Goal: Information Seeking & Learning: Learn about a topic

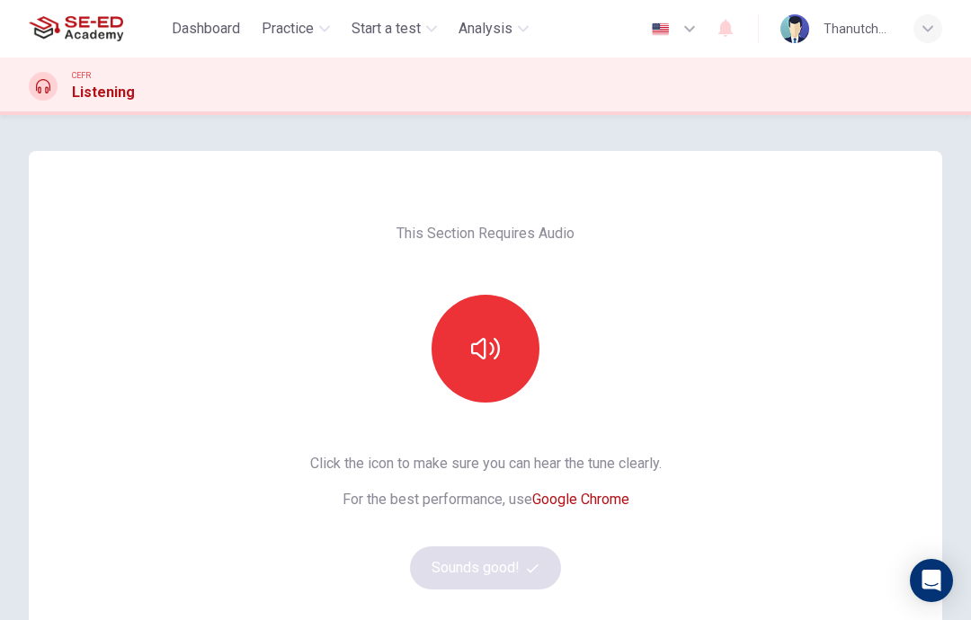
click at [491, 339] on icon "button" at bounding box center [485, 348] width 29 height 29
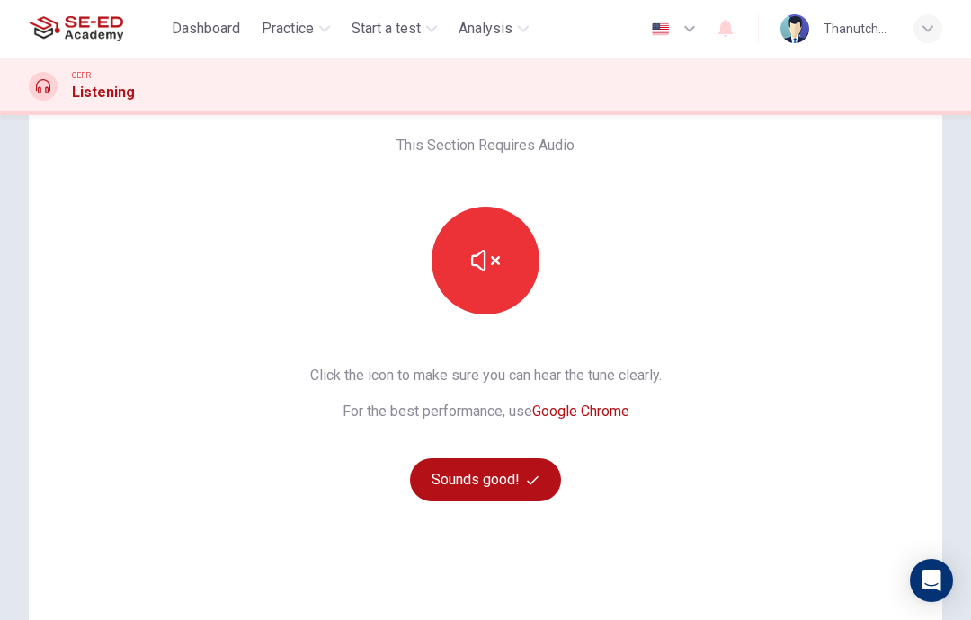
scroll to position [123, 0]
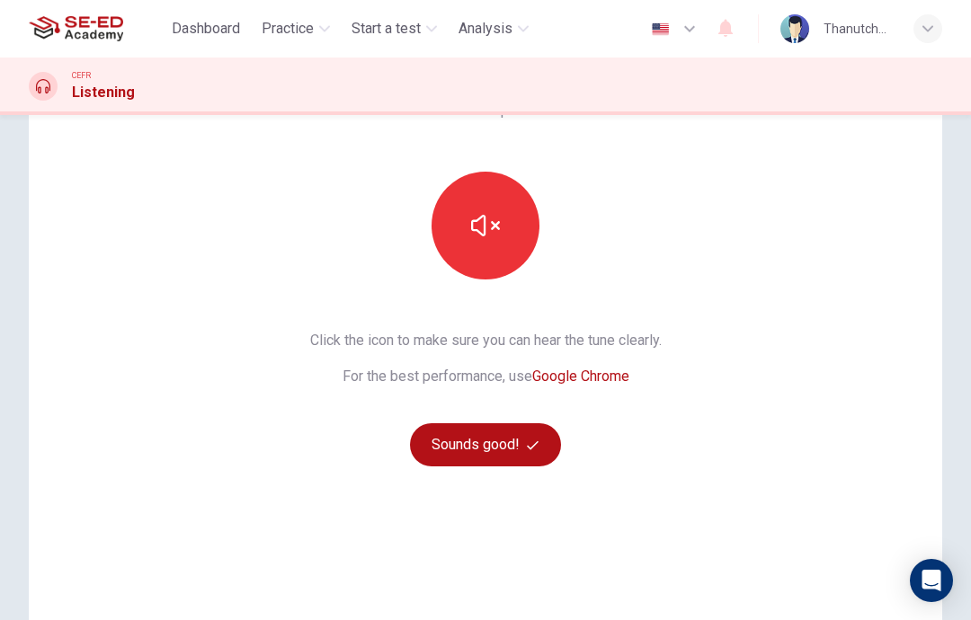
click at [489, 190] on button "button" at bounding box center [485, 226] width 108 height 108
click at [506, 439] on button "Sounds good!" at bounding box center [485, 444] width 151 height 43
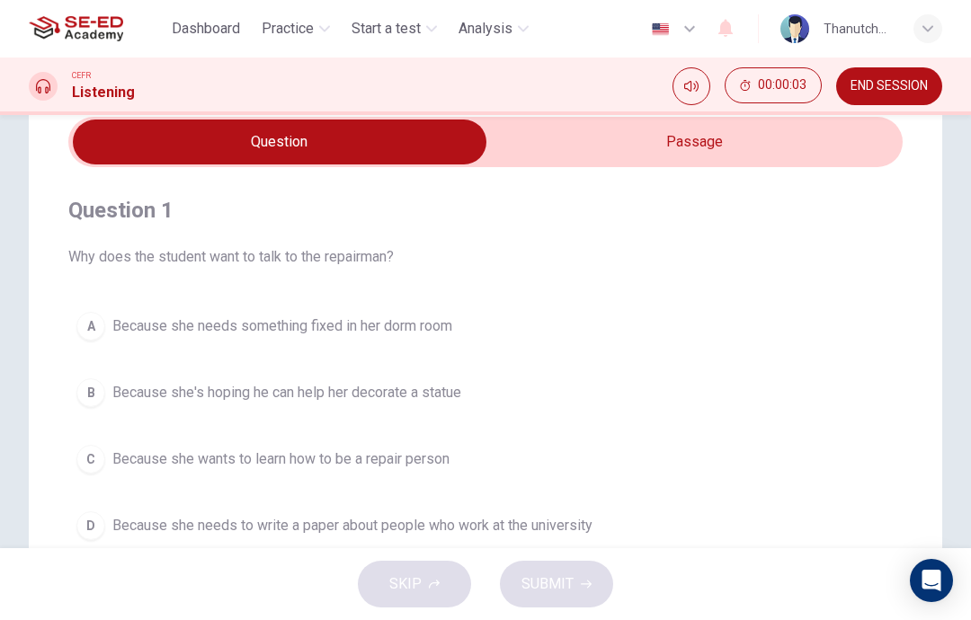
scroll to position [72, 0]
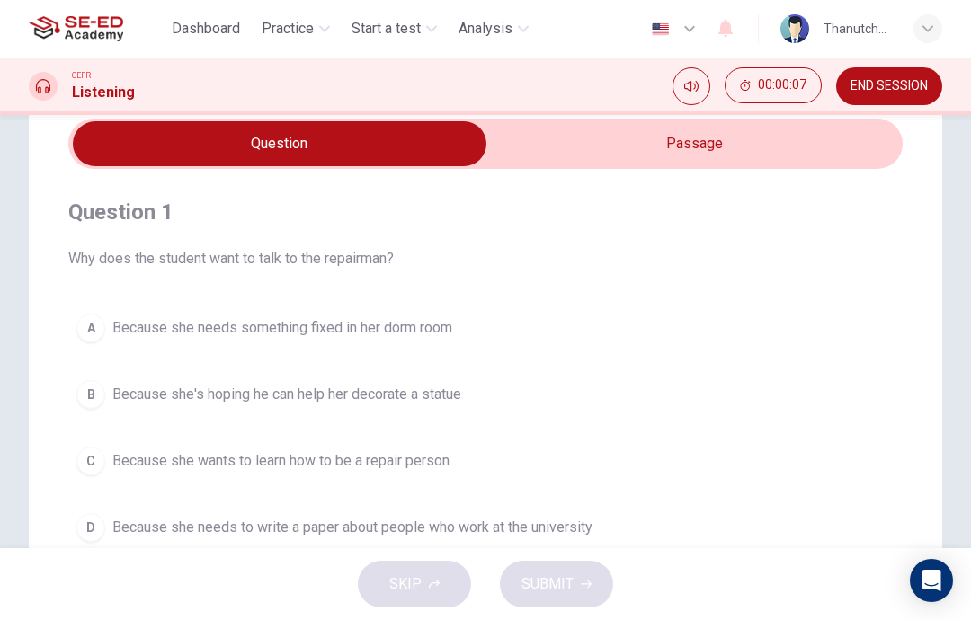
click at [714, 155] on input "checkbox" at bounding box center [279, 143] width 1251 height 45
checkbox input "true"
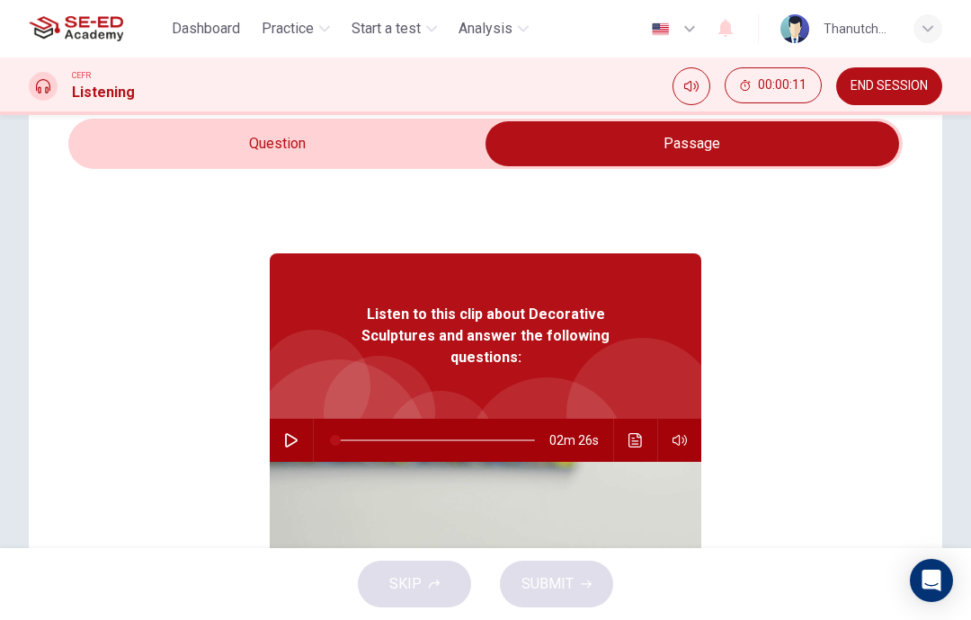
scroll to position [0, 0]
click at [300, 419] on button "button" at bounding box center [291, 440] width 29 height 43
type input "99"
click at [350, 148] on input "checkbox" at bounding box center [691, 143] width 1251 height 45
checkbox input "false"
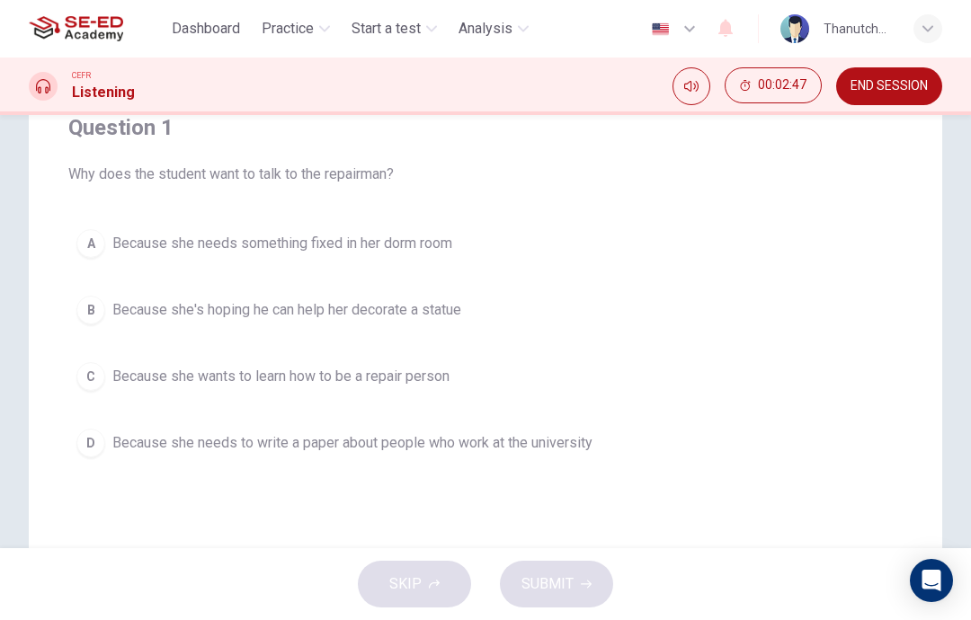
scroll to position [157, 0]
click at [280, 239] on span "Because she needs something fixed in her dorm room" at bounding box center [282, 243] width 340 height 22
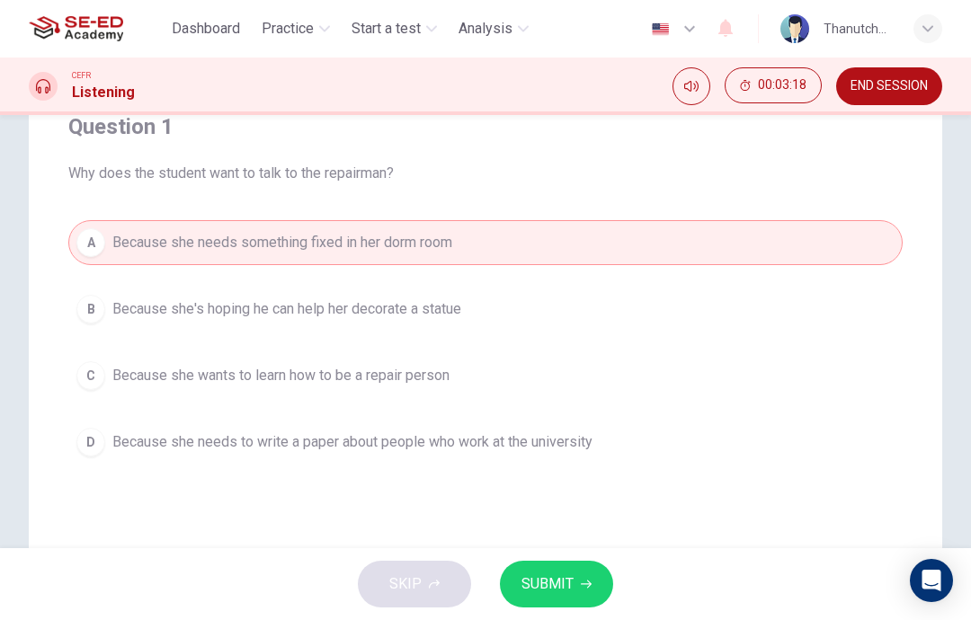
click at [574, 593] on button "SUBMIT" at bounding box center [556, 584] width 113 height 47
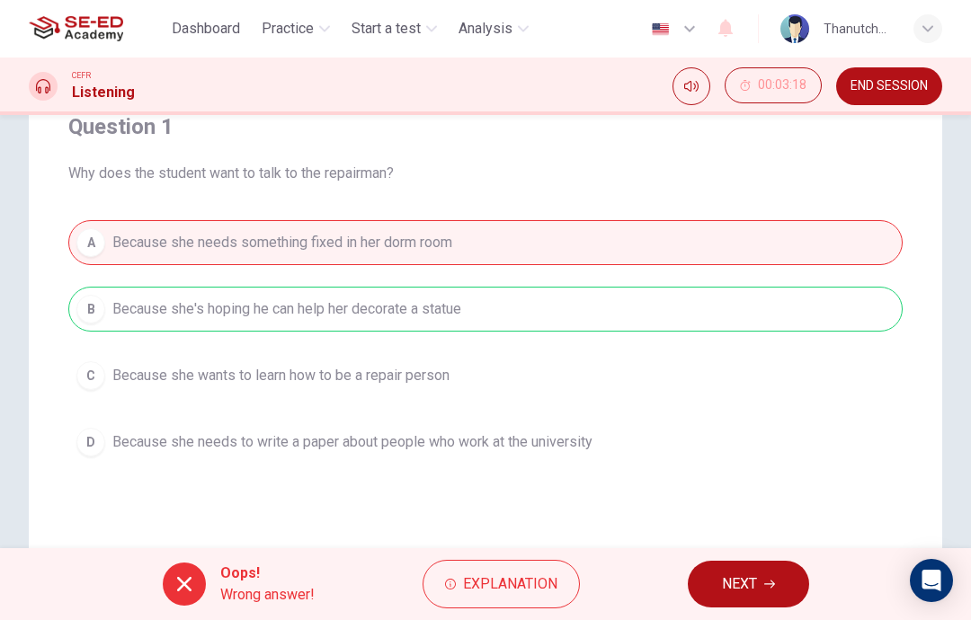
click at [555, 606] on button "Explanation" at bounding box center [500, 584] width 157 height 49
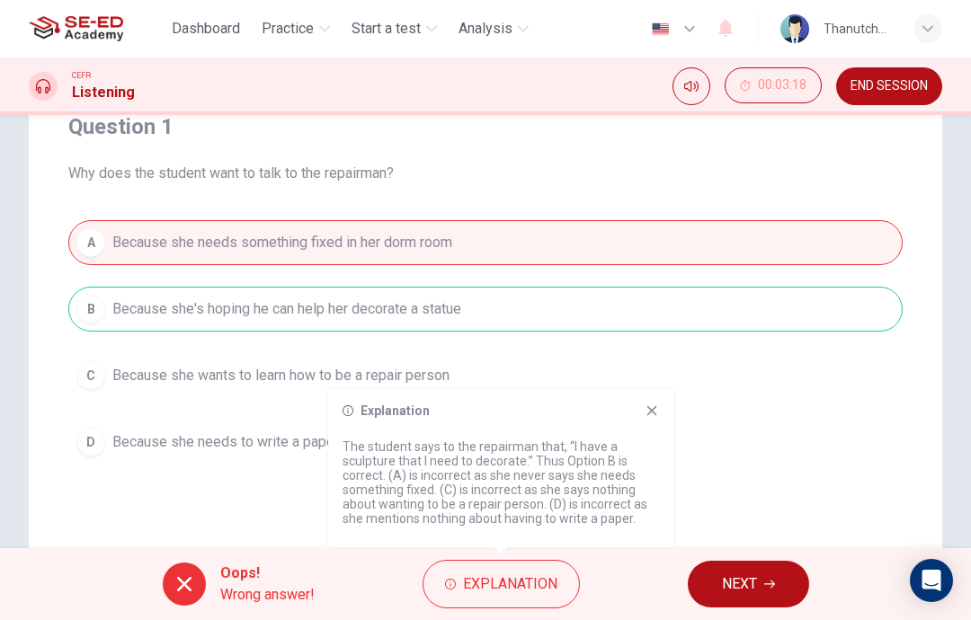
click at [755, 581] on span "NEXT" at bounding box center [739, 584] width 35 height 25
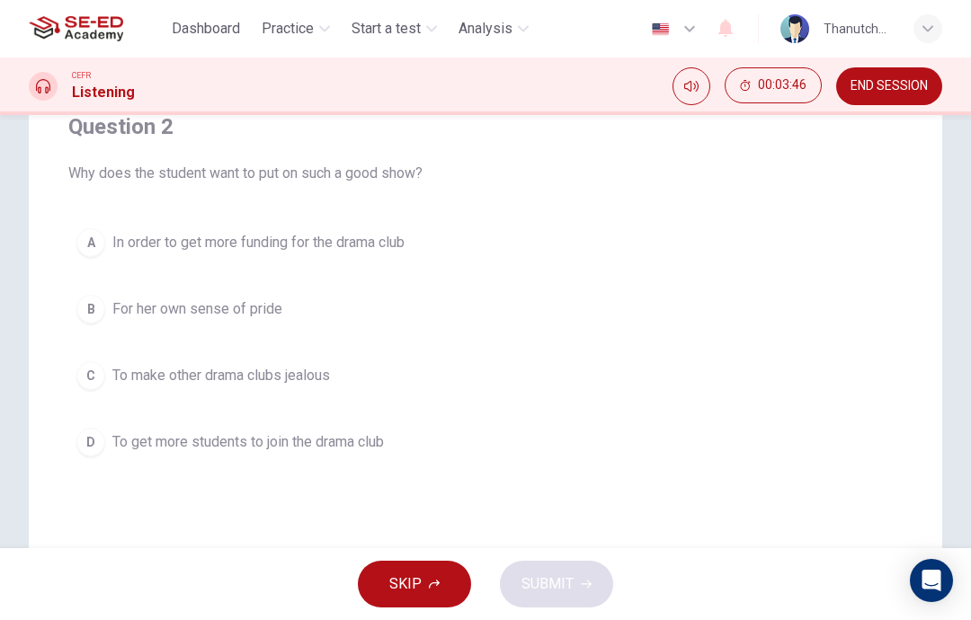
click at [363, 442] on span "To get more students to join the drama club" at bounding box center [247, 442] width 271 height 22
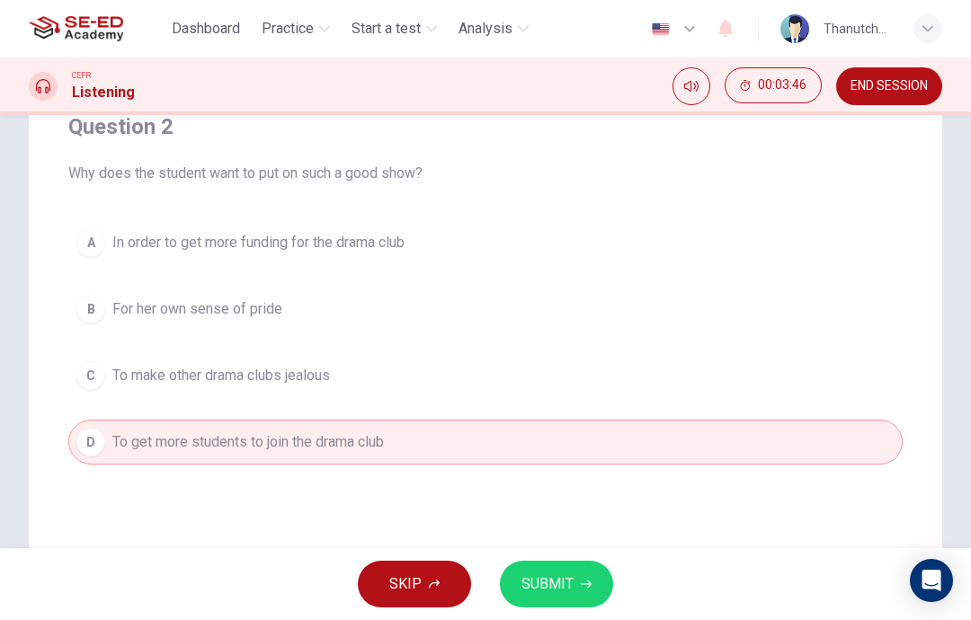
click at [582, 576] on button "SUBMIT" at bounding box center [556, 584] width 113 height 47
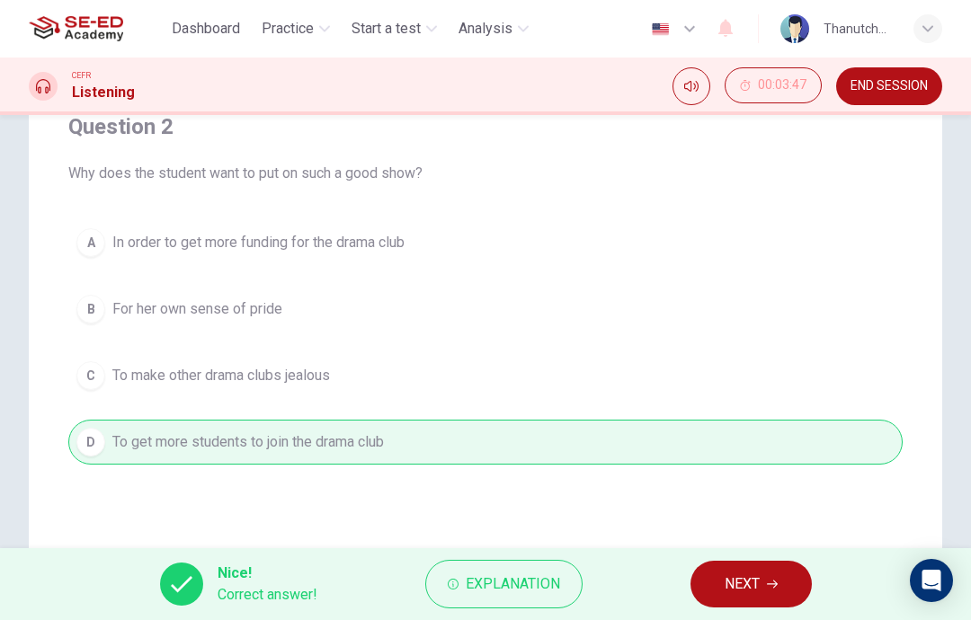
click at [767, 579] on icon "button" at bounding box center [772, 584] width 11 height 11
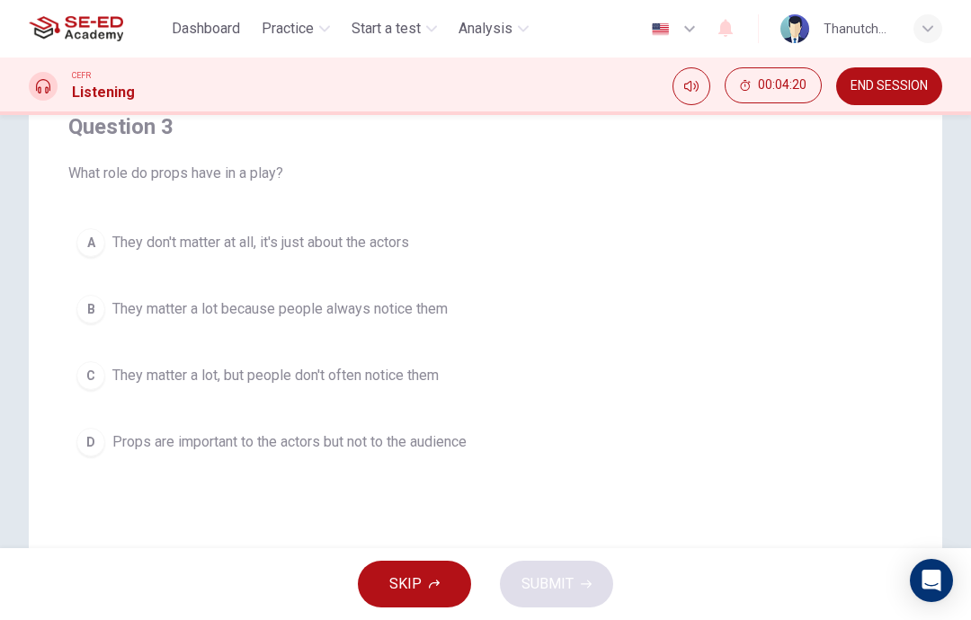
click at [408, 439] on span "Props are important to the actors but not to the audience" at bounding box center [289, 442] width 354 height 22
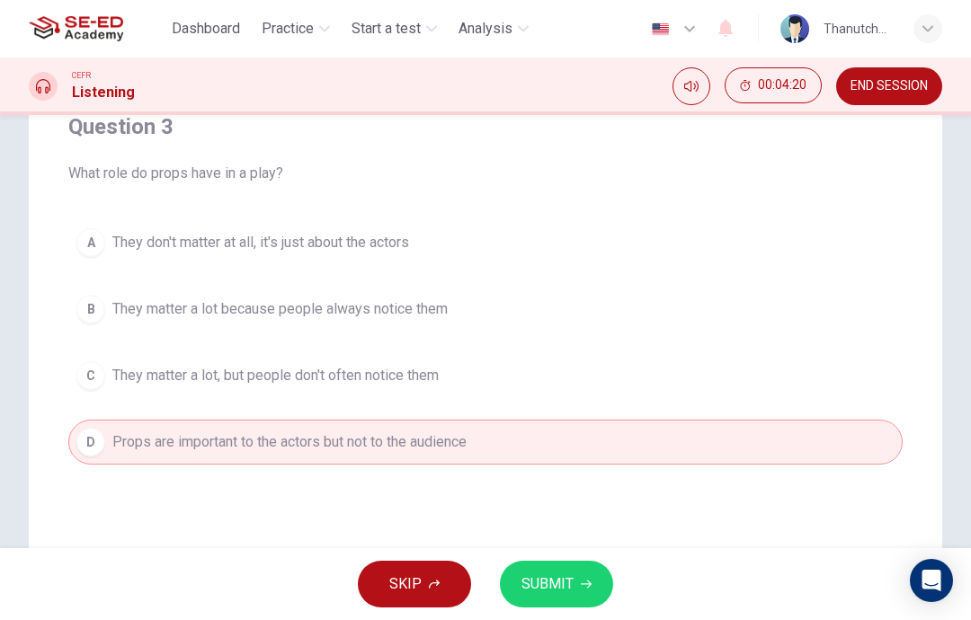
click at [544, 582] on span "SUBMIT" at bounding box center [547, 584] width 52 height 25
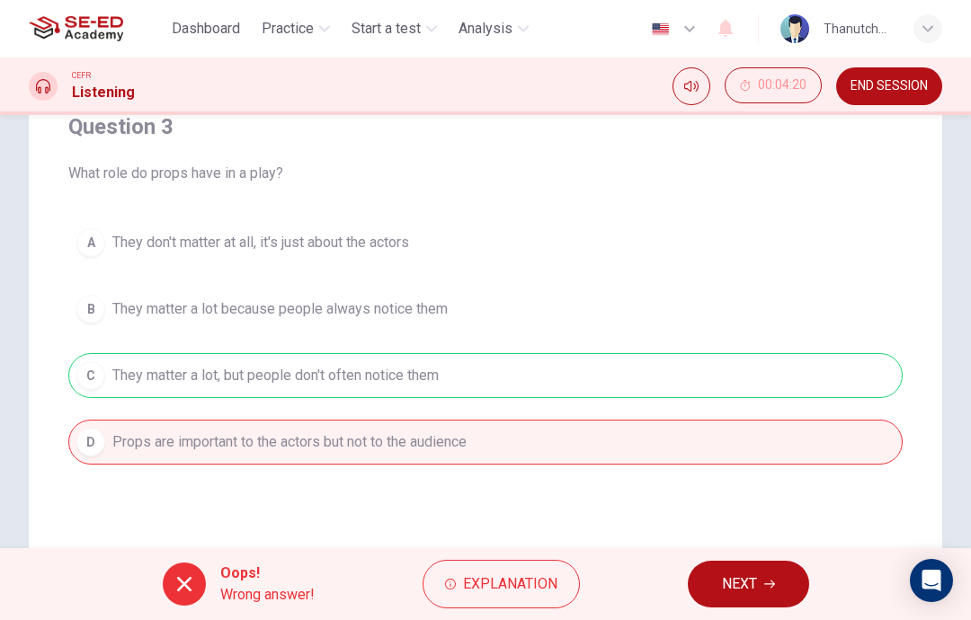
click at [723, 607] on button "NEXT" at bounding box center [747, 584] width 121 height 47
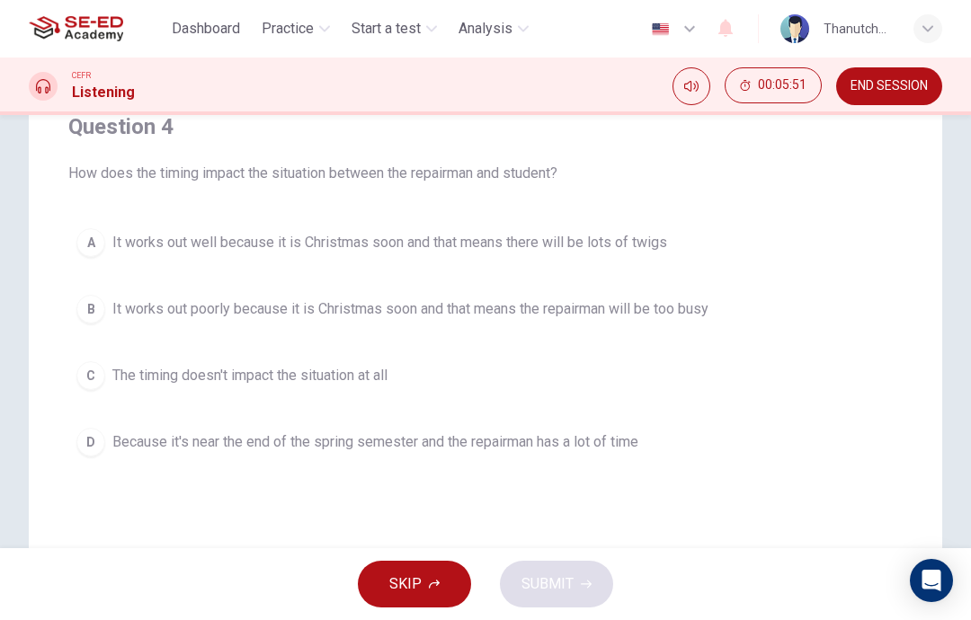
click at [517, 330] on button "B It works out poorly because it is Christmas soon and that means the repairman…" at bounding box center [485, 309] width 834 height 45
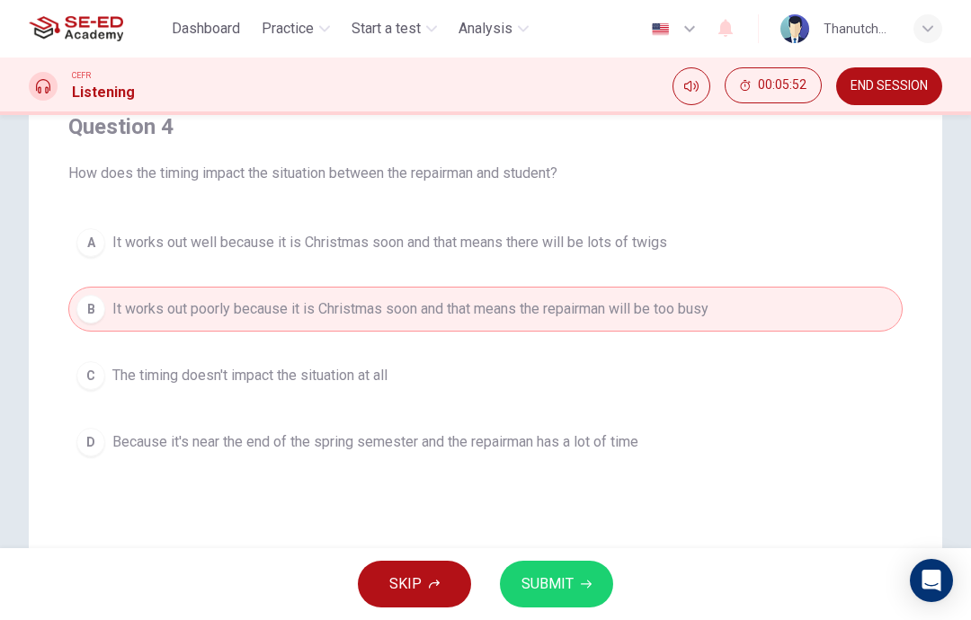
click at [513, 329] on button "B It works out poorly because it is Christmas soon and that means the repairman…" at bounding box center [485, 309] width 834 height 45
click at [536, 586] on span "SUBMIT" at bounding box center [547, 584] width 52 height 25
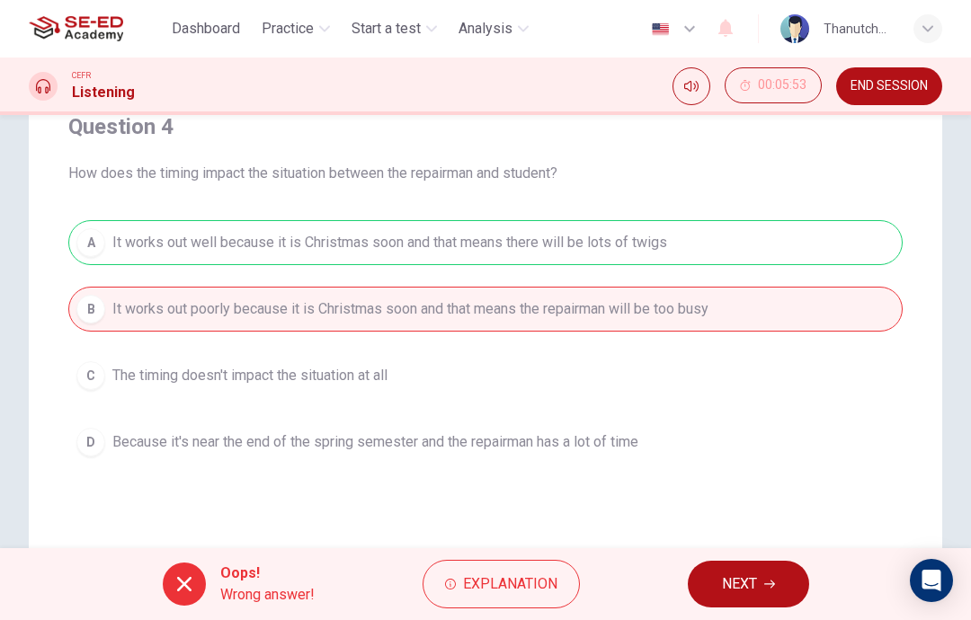
click at [764, 598] on button "NEXT" at bounding box center [747, 584] width 121 height 47
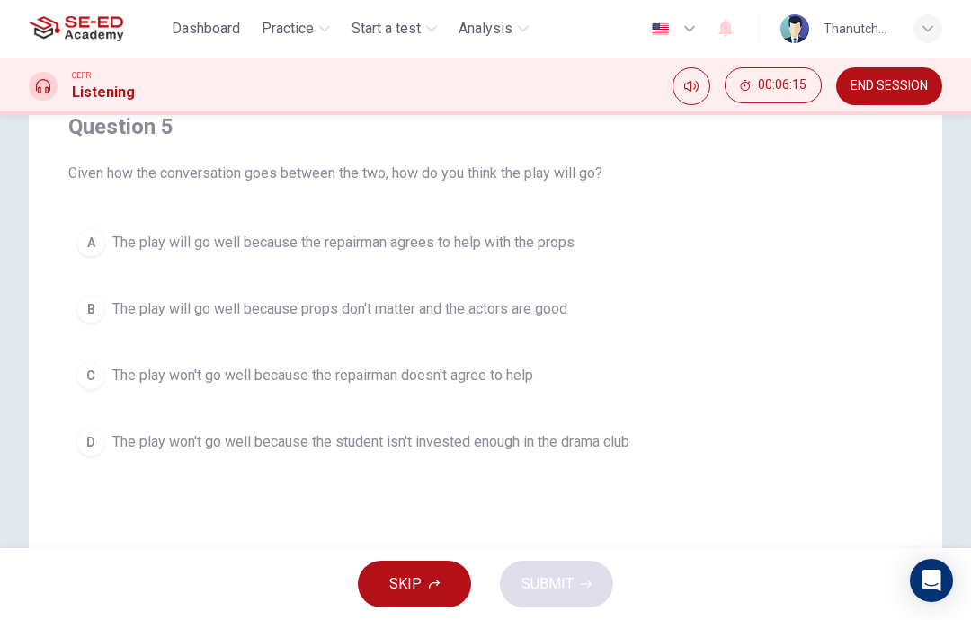
click at [559, 233] on span "The play will go well because the repairman agrees to help with the props" at bounding box center [343, 243] width 462 height 22
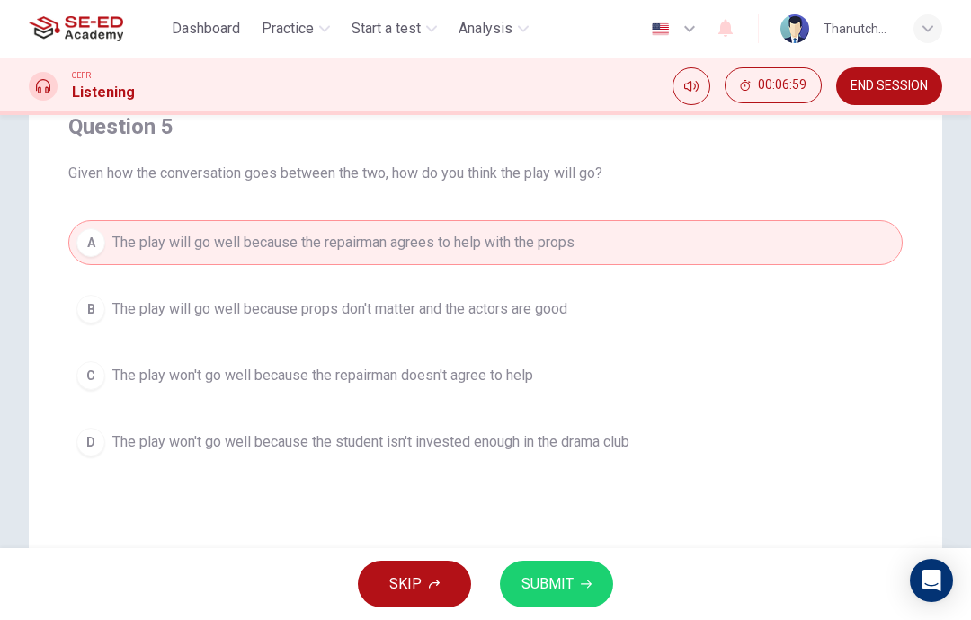
click at [477, 305] on span "The play will go well because props don't matter and the actors are good" at bounding box center [339, 309] width 455 height 22
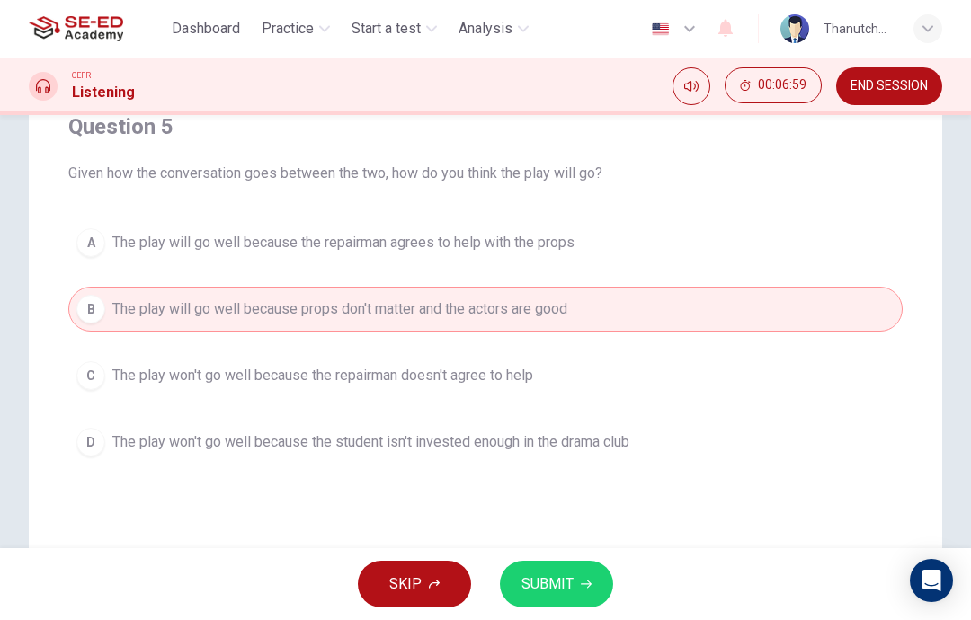
click at [505, 244] on span "The play will go well because the repairman agrees to help with the props" at bounding box center [343, 243] width 462 height 22
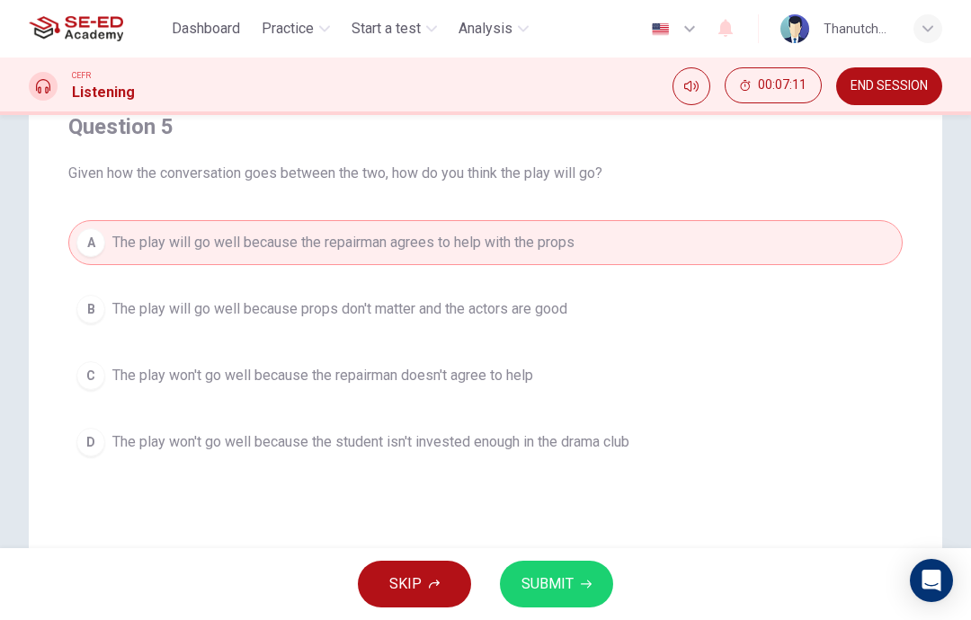
click at [571, 603] on button "SUBMIT" at bounding box center [556, 584] width 113 height 47
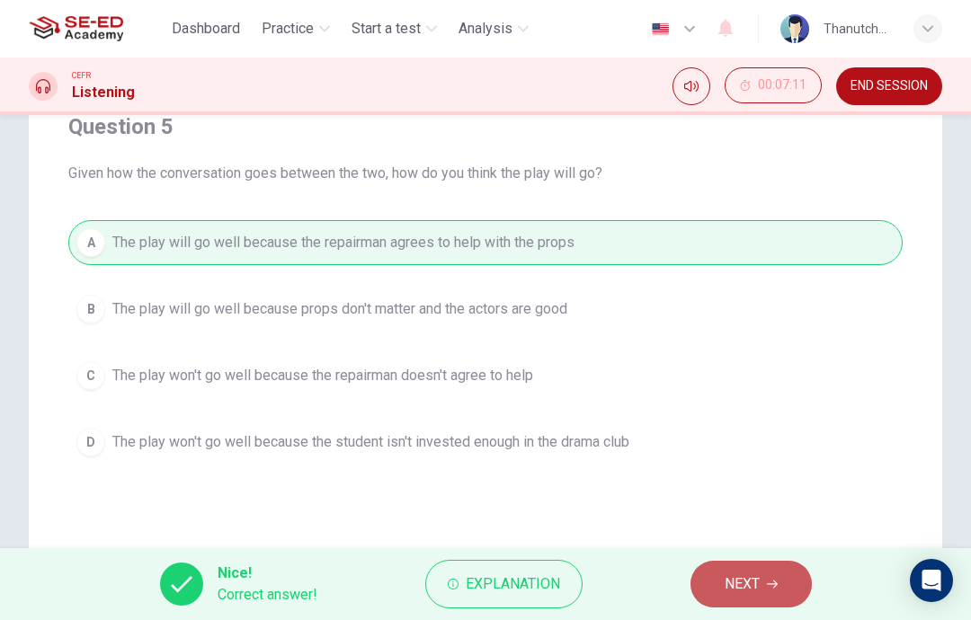
click at [762, 570] on button "NEXT" at bounding box center [750, 584] width 121 height 47
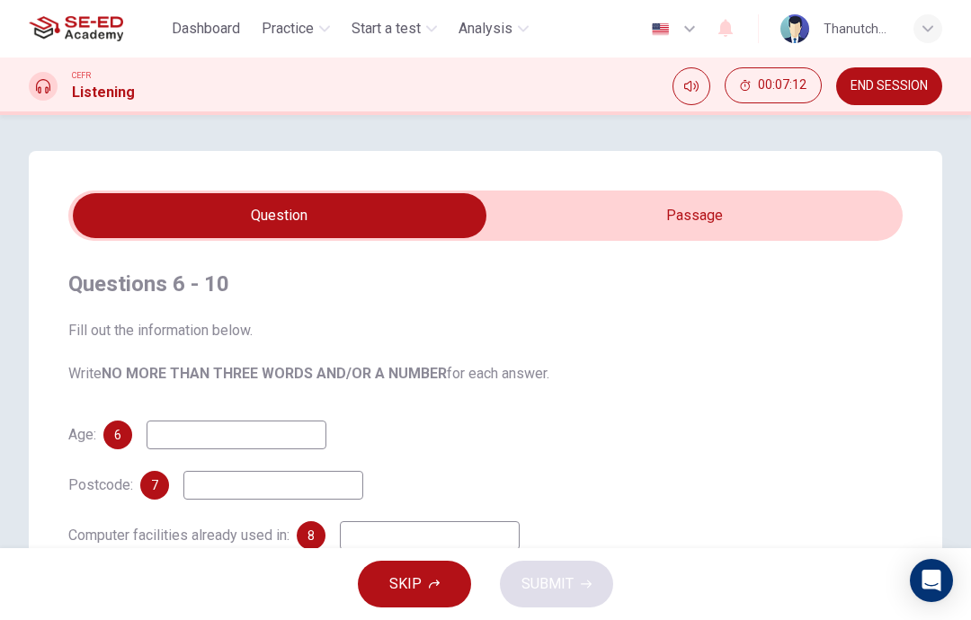
click at [723, 216] on input "checkbox" at bounding box center [279, 215] width 1251 height 45
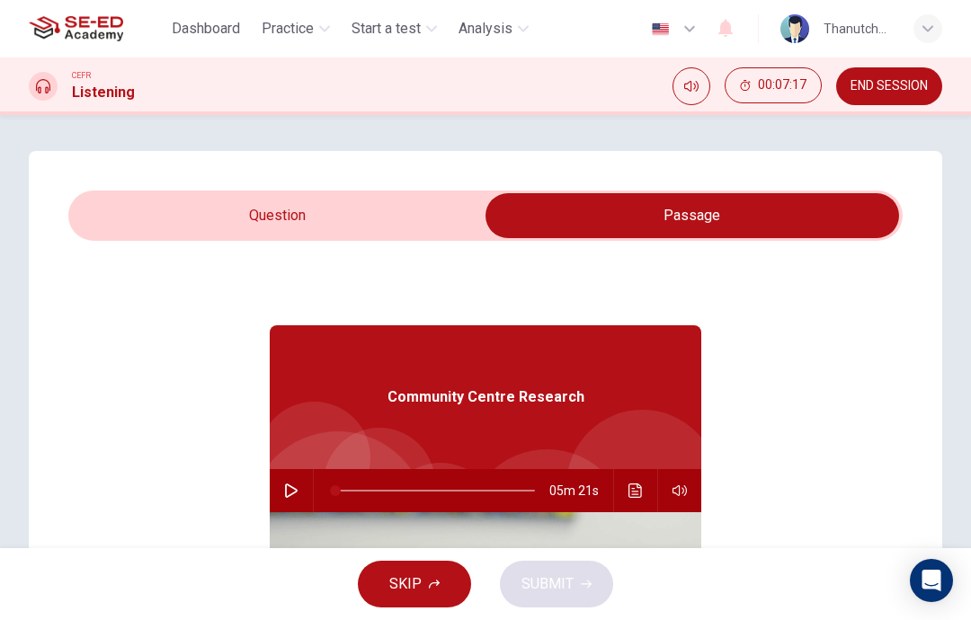
click at [428, 200] on input "checkbox" at bounding box center [691, 215] width 1251 height 45
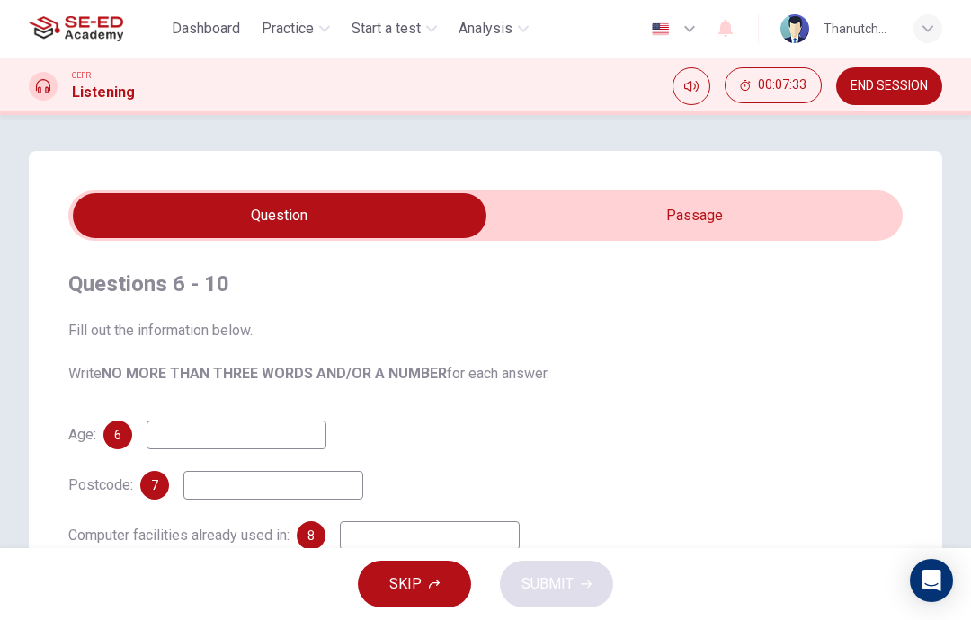
click at [760, 218] on input "checkbox" at bounding box center [279, 215] width 1251 height 45
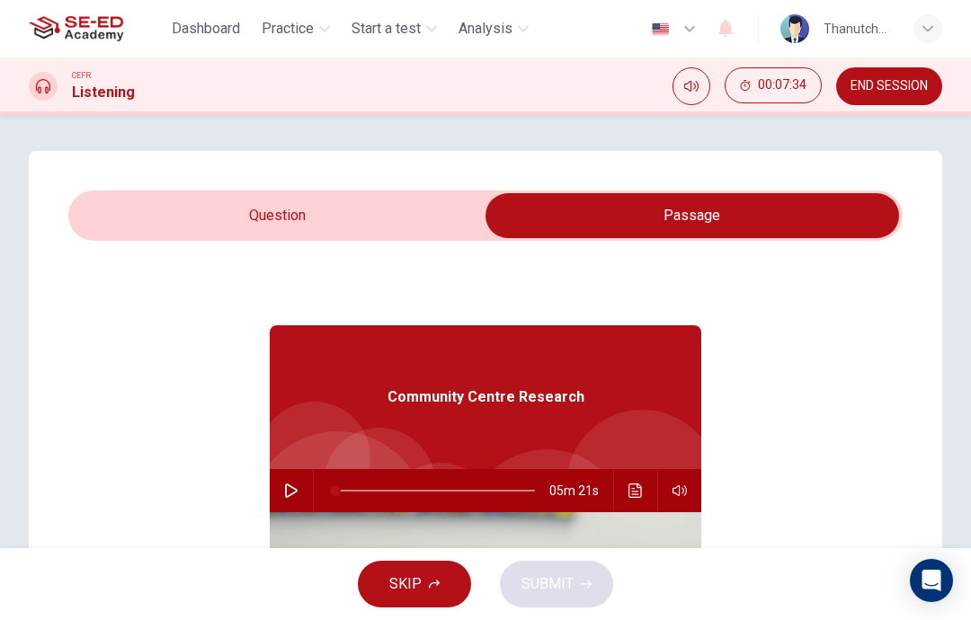
click at [436, 206] on input "checkbox" at bounding box center [691, 215] width 1251 height 45
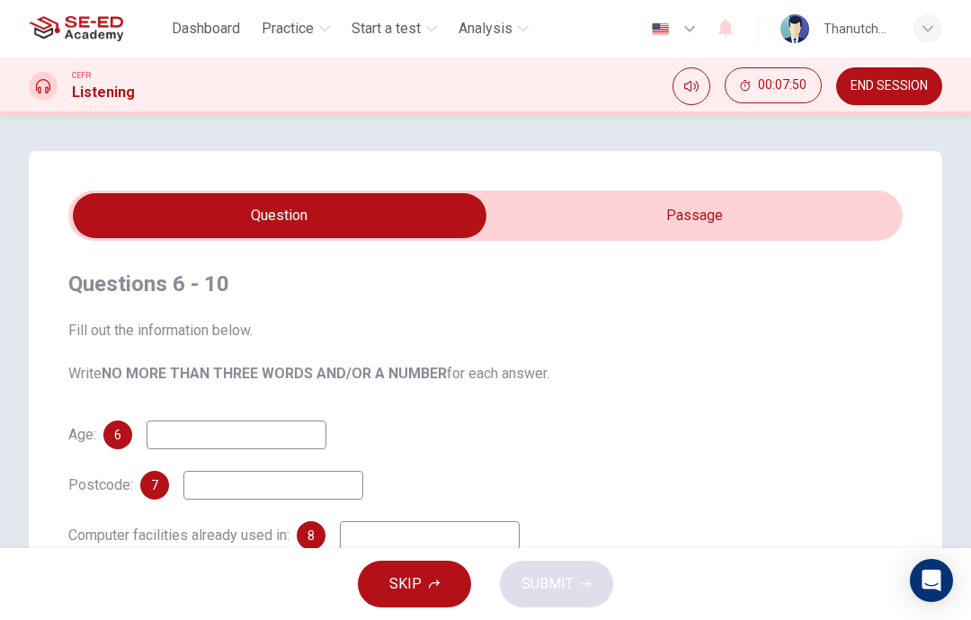
scroll to position [13, 0]
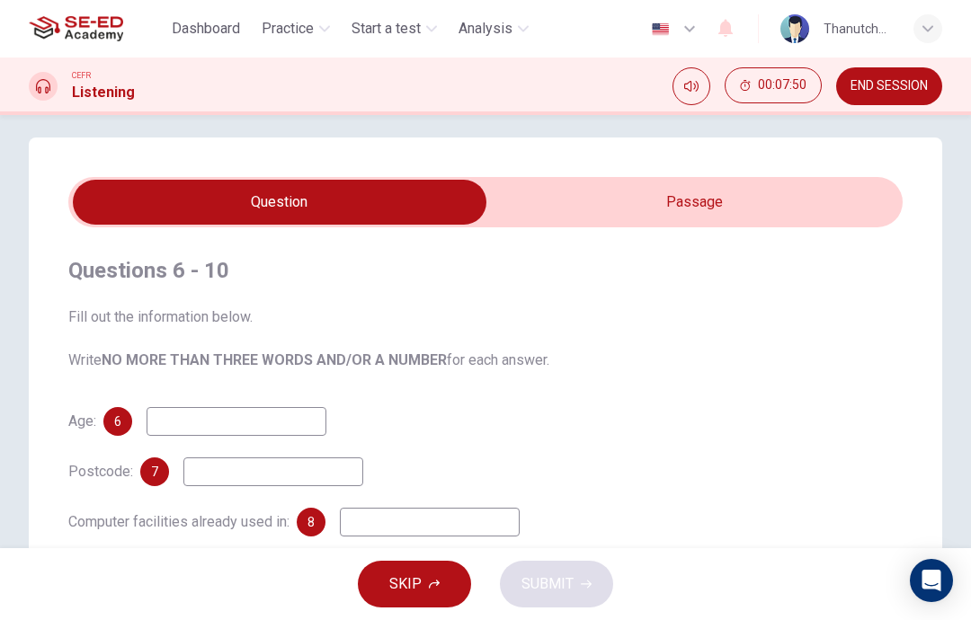
click at [743, 210] on input "checkbox" at bounding box center [279, 202] width 1251 height 45
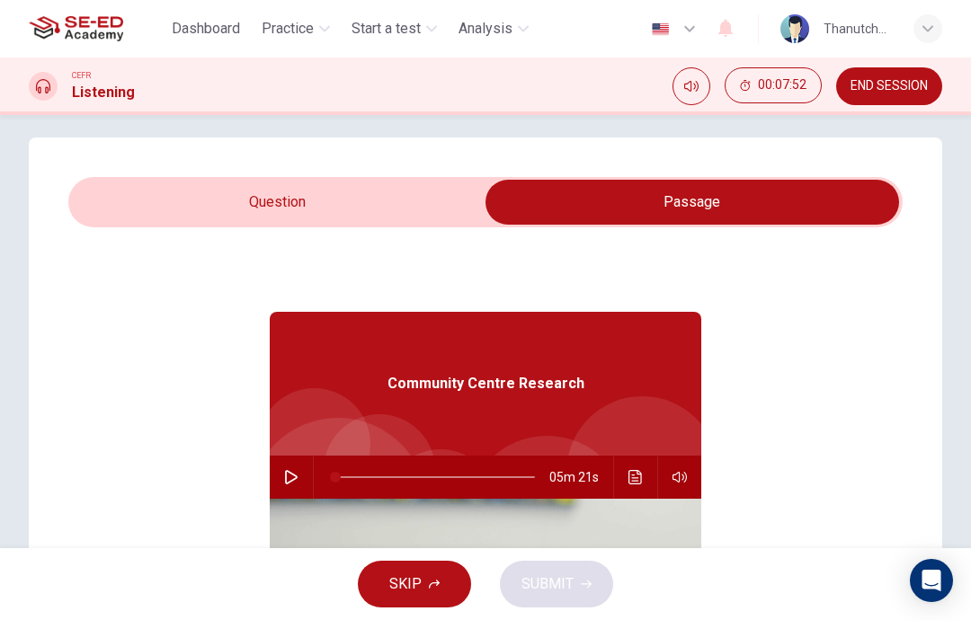
click at [430, 195] on input "checkbox" at bounding box center [691, 202] width 1251 height 45
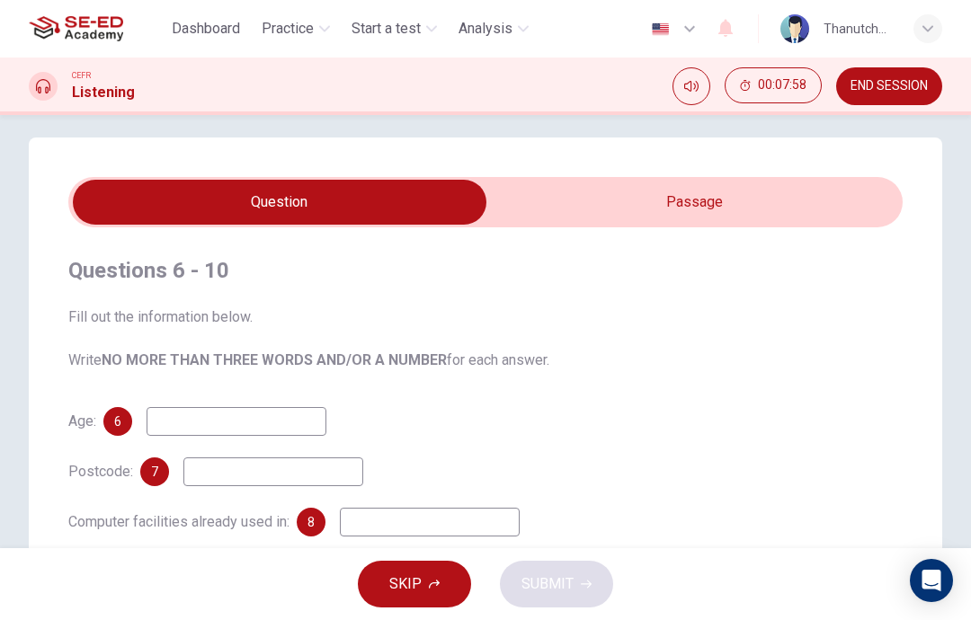
click at [788, 209] on input "checkbox" at bounding box center [279, 202] width 1251 height 45
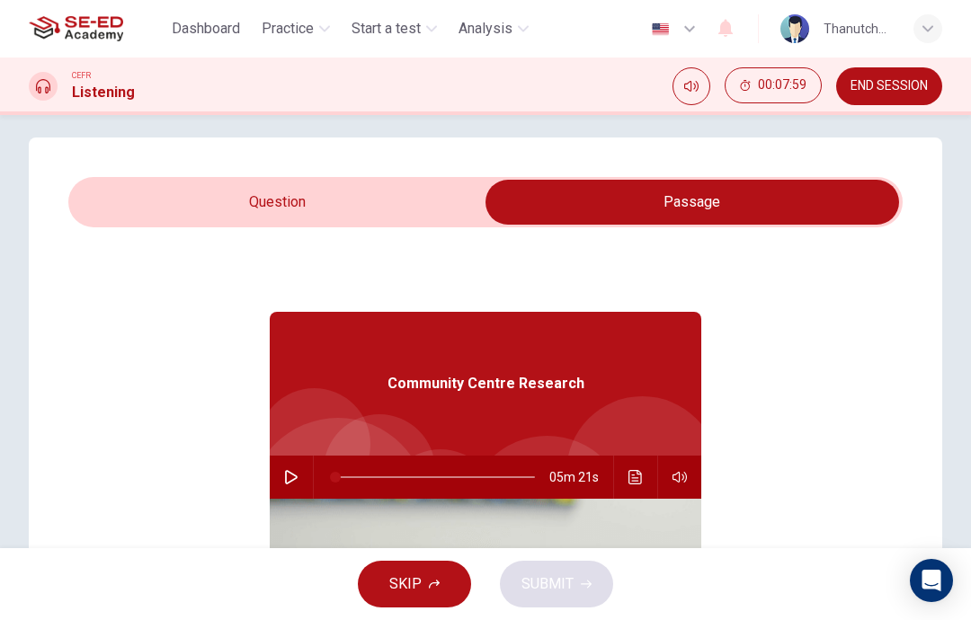
click at [452, 196] on input "checkbox" at bounding box center [691, 202] width 1251 height 45
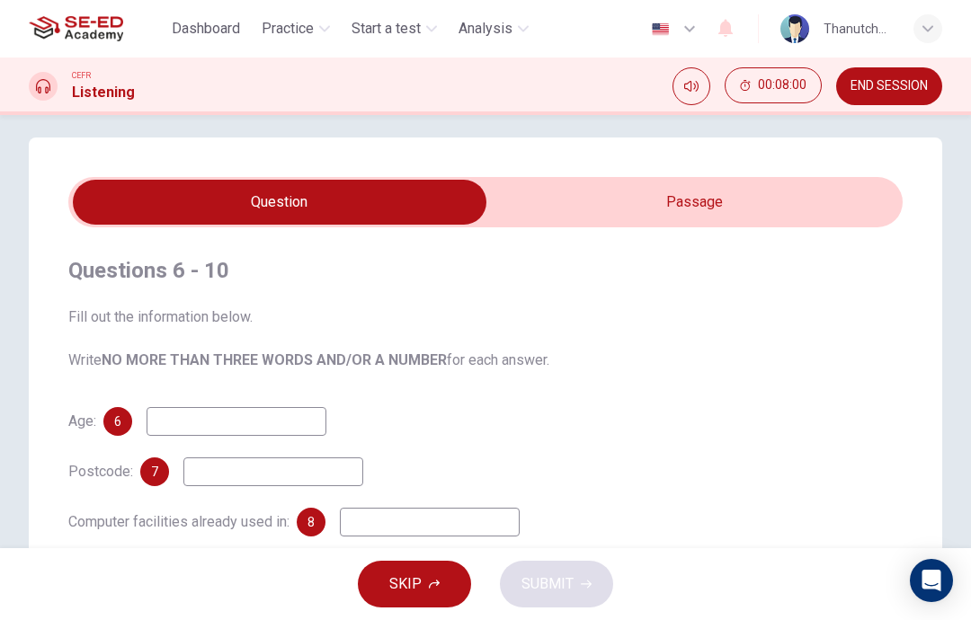
click at [793, 182] on input "checkbox" at bounding box center [279, 202] width 1251 height 45
checkbox input "true"
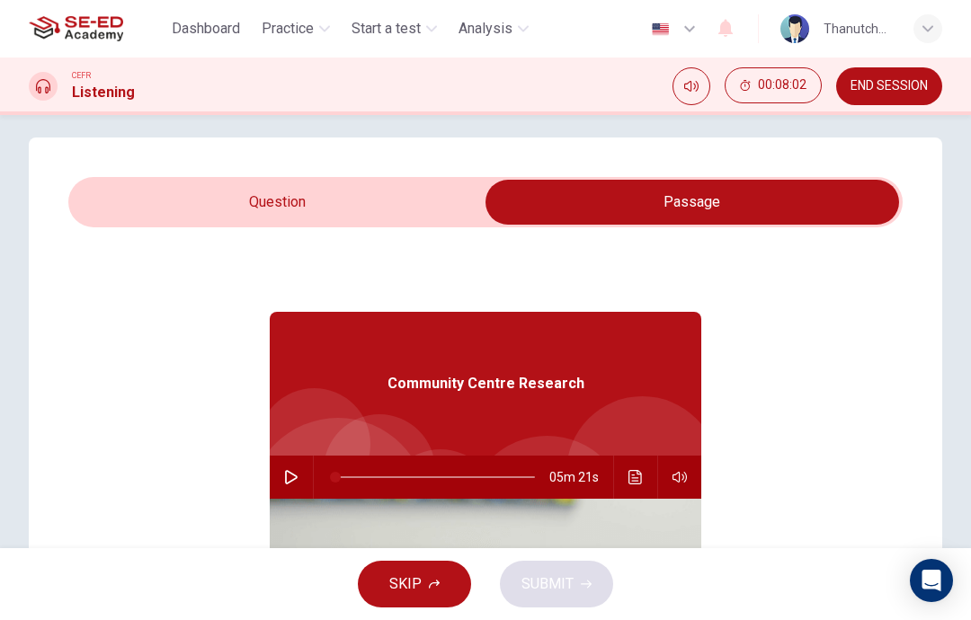
click at [296, 474] on icon "button" at bounding box center [291, 477] width 14 height 14
click at [637, 476] on icon "Click to see the audio transcription" at bounding box center [635, 477] width 14 height 14
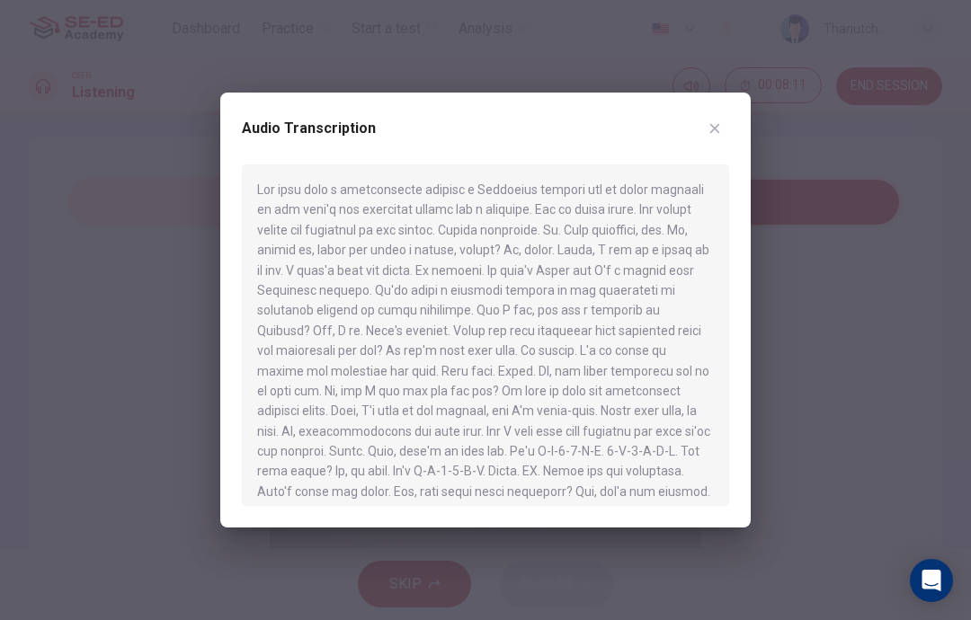
click at [723, 123] on button "button" at bounding box center [714, 128] width 29 height 29
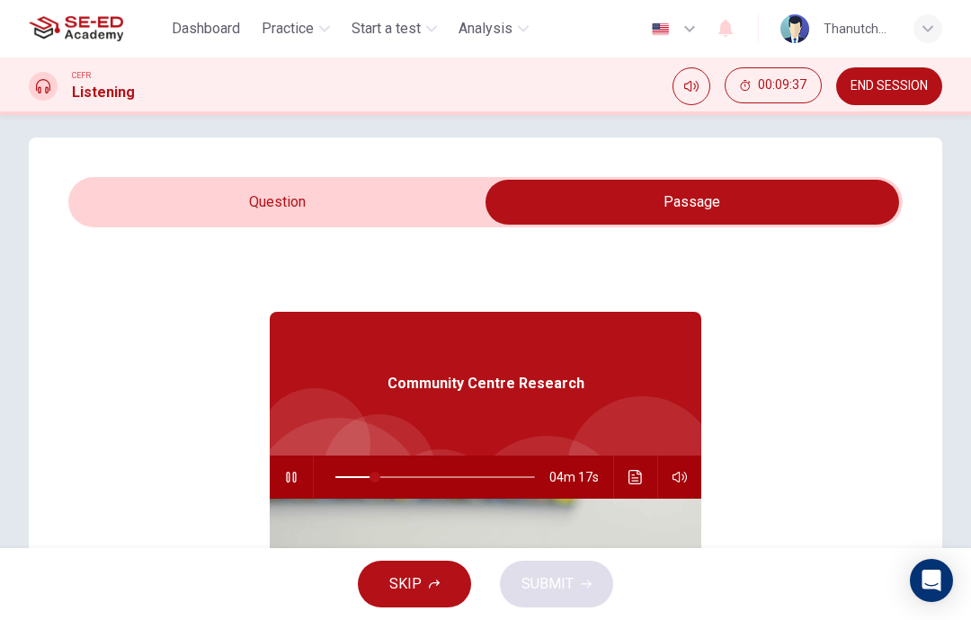
click at [295, 478] on icon "button" at bounding box center [291, 477] width 14 height 14
click at [300, 473] on button "button" at bounding box center [291, 477] width 29 height 43
click at [387, 478] on span at bounding box center [434, 477] width 199 height 38
type input "26"
click at [370, 182] on input "checkbox" at bounding box center [691, 202] width 1251 height 45
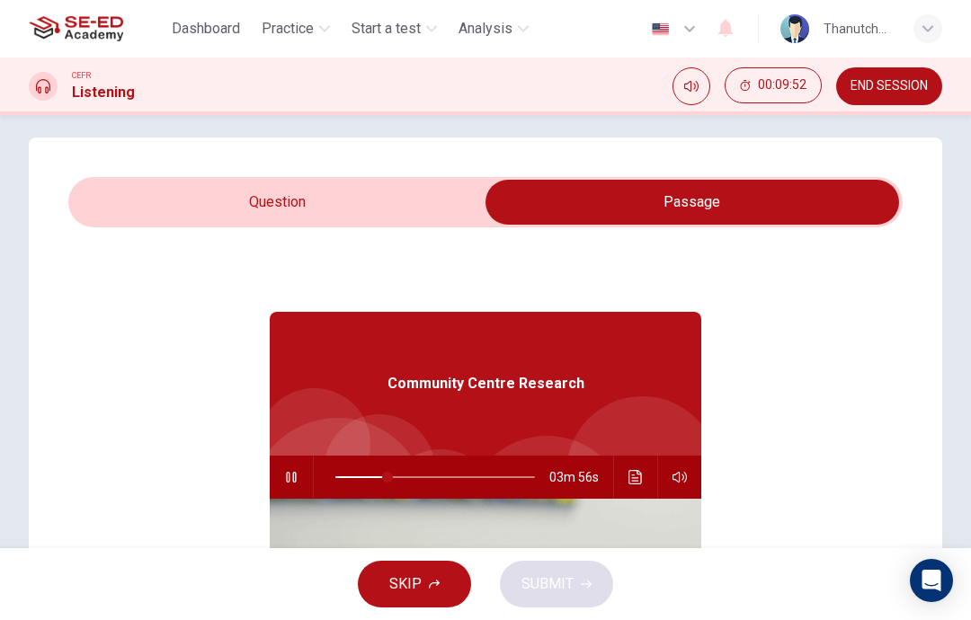
checkbox input "false"
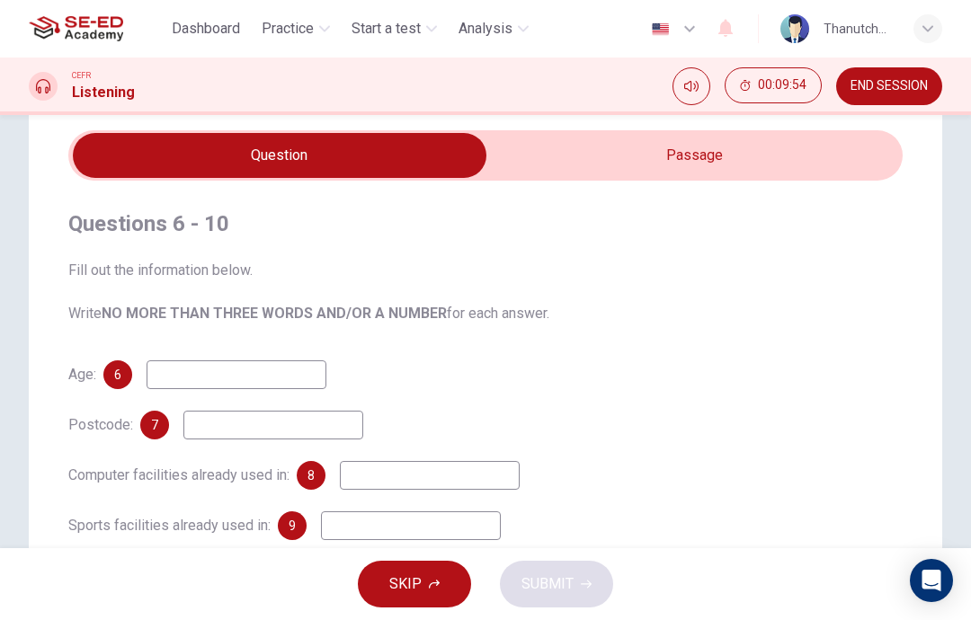
scroll to position [84, 0]
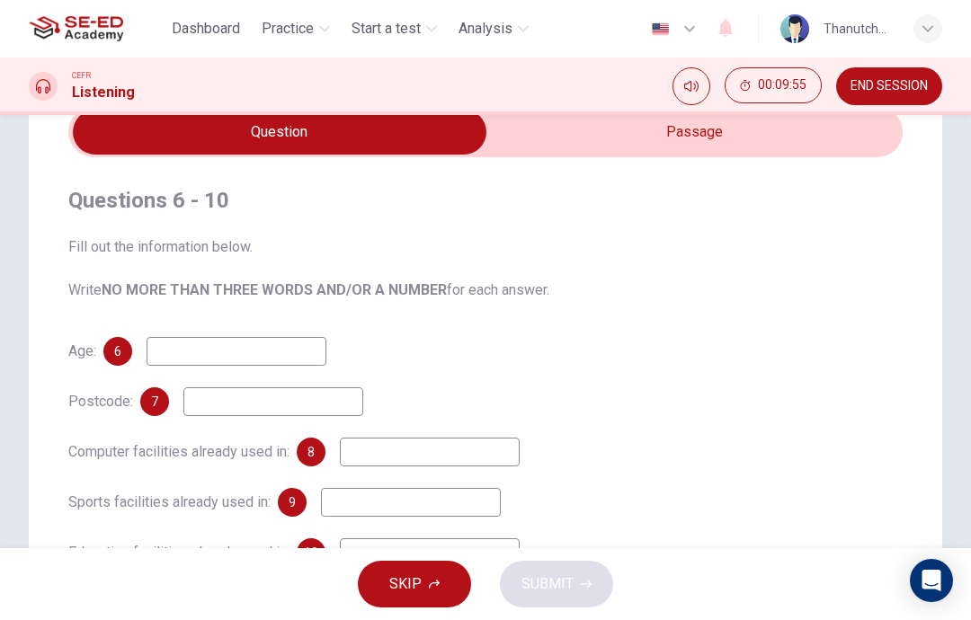
type input "28"
click at [721, 135] on input "checkbox" at bounding box center [279, 132] width 1251 height 45
checkbox input "true"
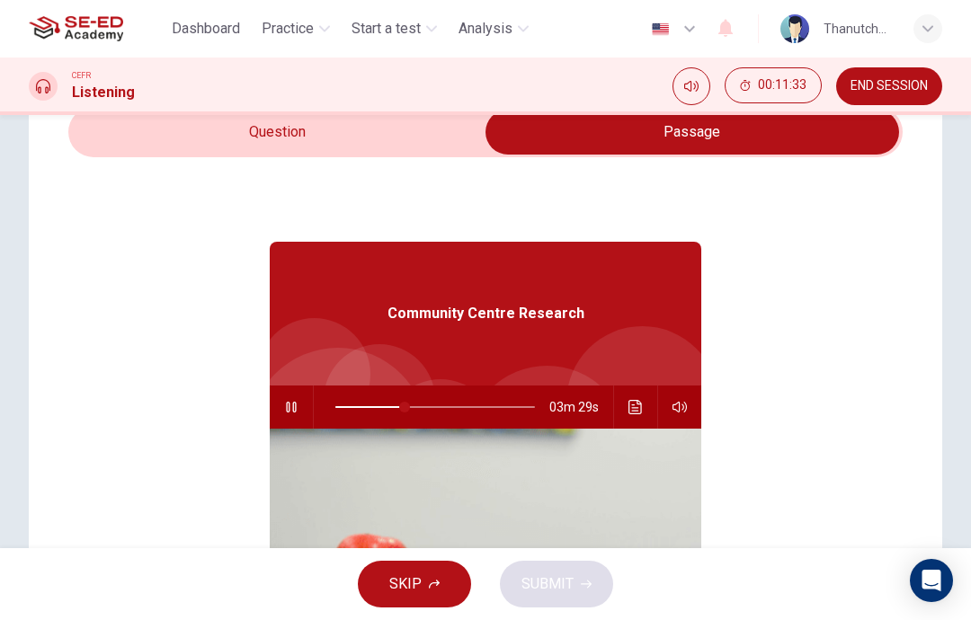
type input "35"
click at [380, 124] on input "checkbox" at bounding box center [691, 132] width 1251 height 45
checkbox input "false"
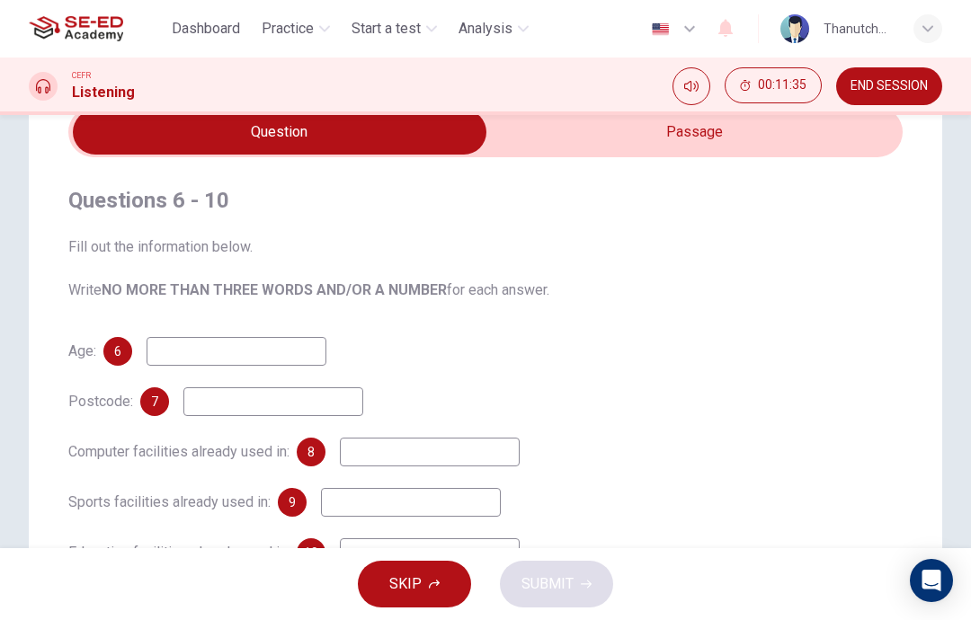
type input "36"
click at [667, 135] on input "checkbox" at bounding box center [279, 132] width 1251 height 45
checkbox input "true"
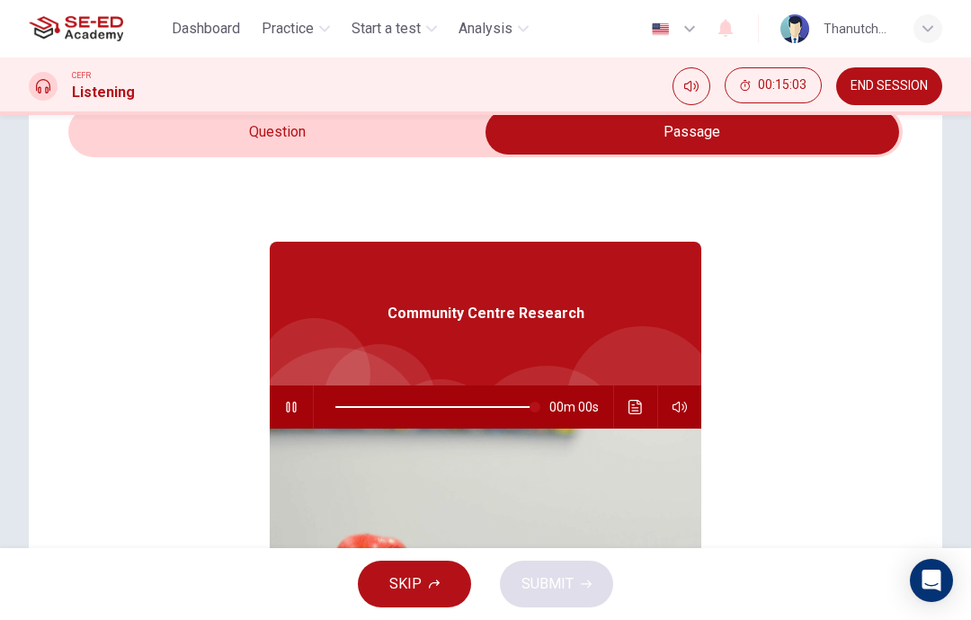
type input "0"
click at [165, 139] on input "checkbox" at bounding box center [691, 132] width 1251 height 45
checkbox input "false"
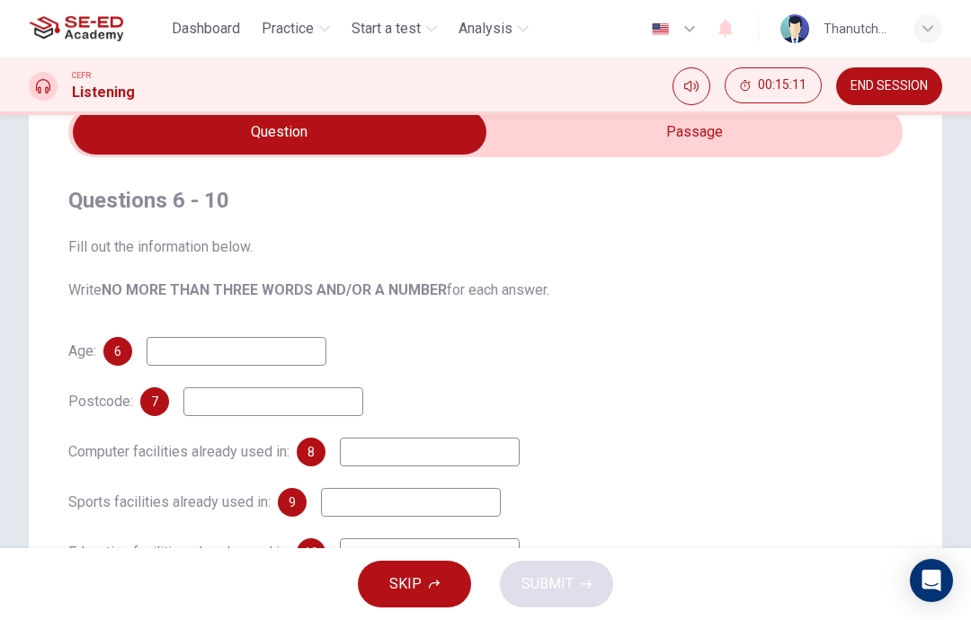
click at [268, 348] on input at bounding box center [236, 351] width 180 height 29
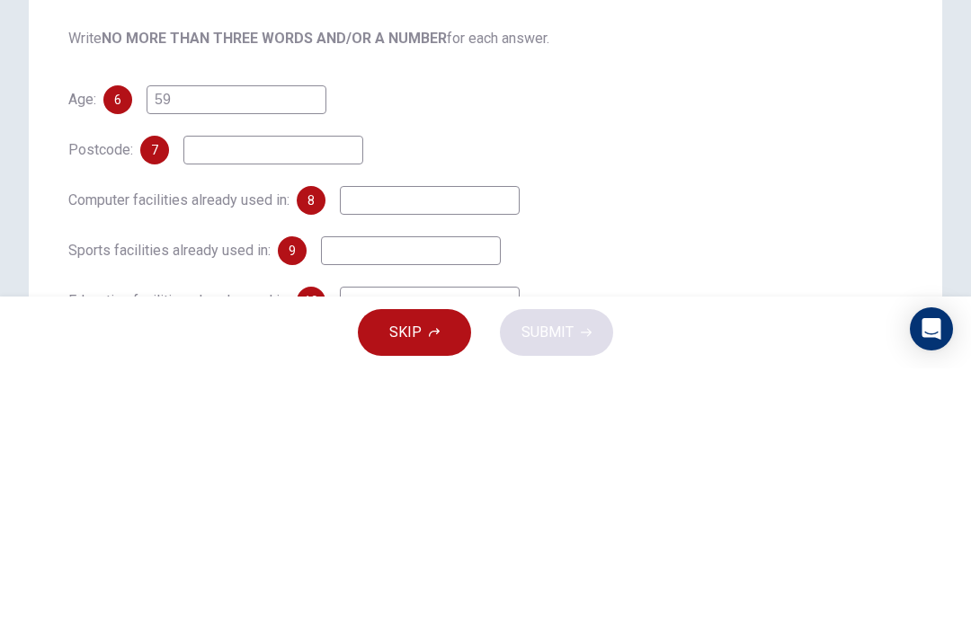
type input "59"
click at [231, 387] on input at bounding box center [273, 401] width 180 height 29
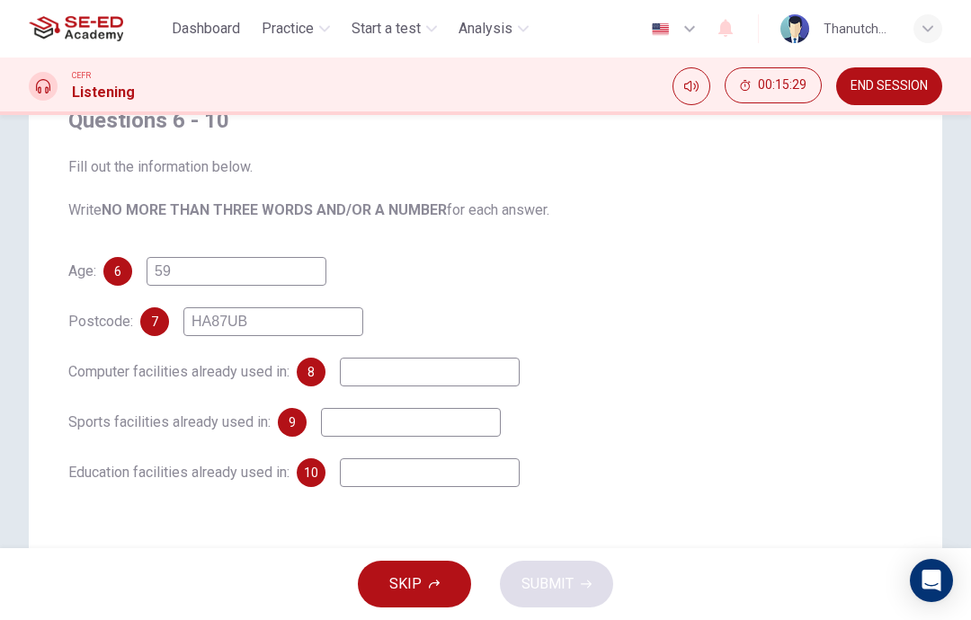
scroll to position [175, 0]
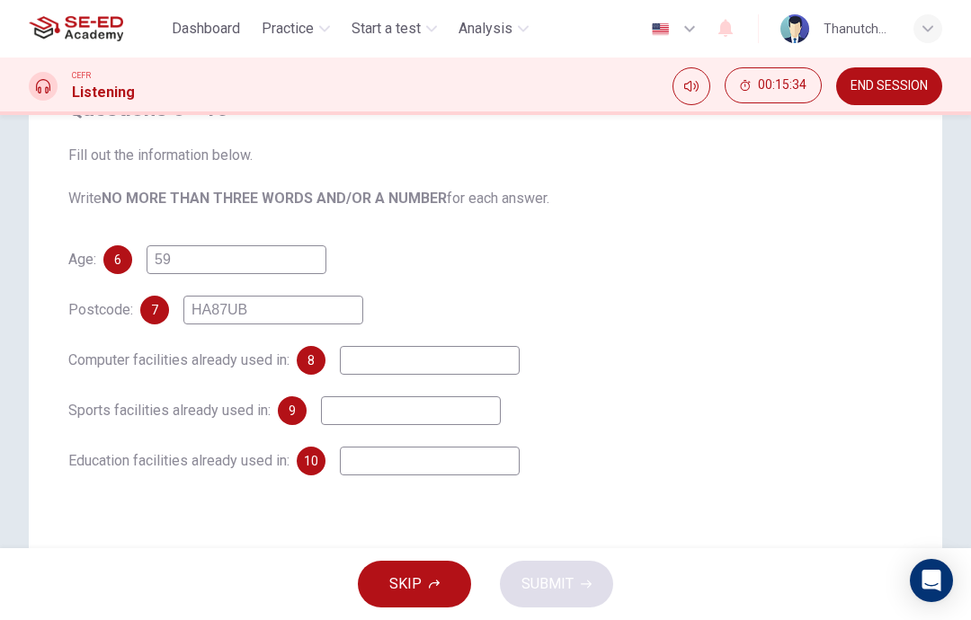
type input "HA87UB"
click at [474, 364] on input at bounding box center [430, 360] width 180 height 29
type input "Library"
click at [407, 401] on input at bounding box center [411, 410] width 180 height 29
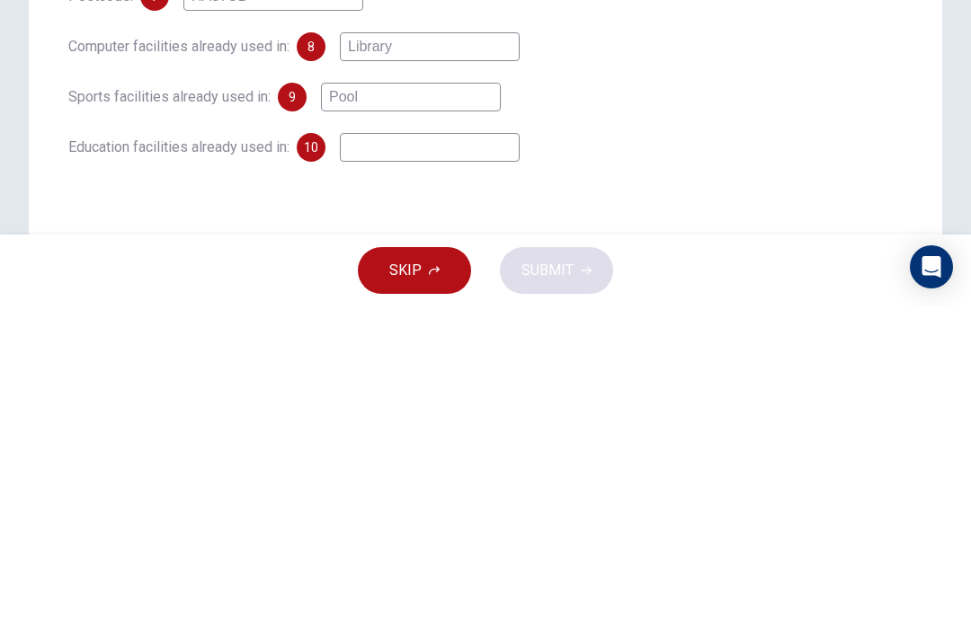
type input "Pool"
click at [462, 447] on input at bounding box center [430, 461] width 180 height 29
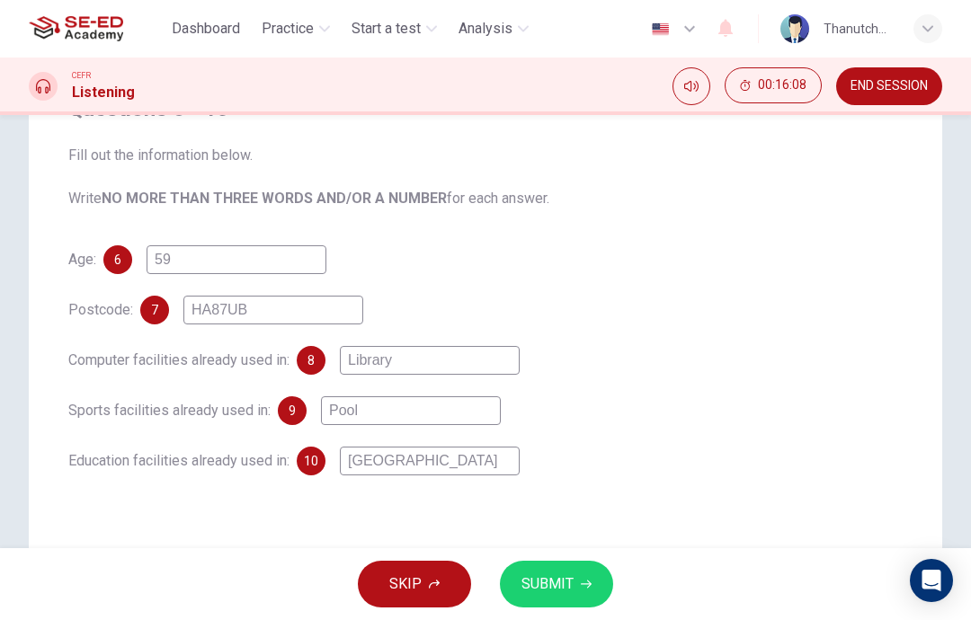
type input "[GEOGRAPHIC_DATA]"
click at [581, 590] on button "SUBMIT" at bounding box center [556, 584] width 113 height 47
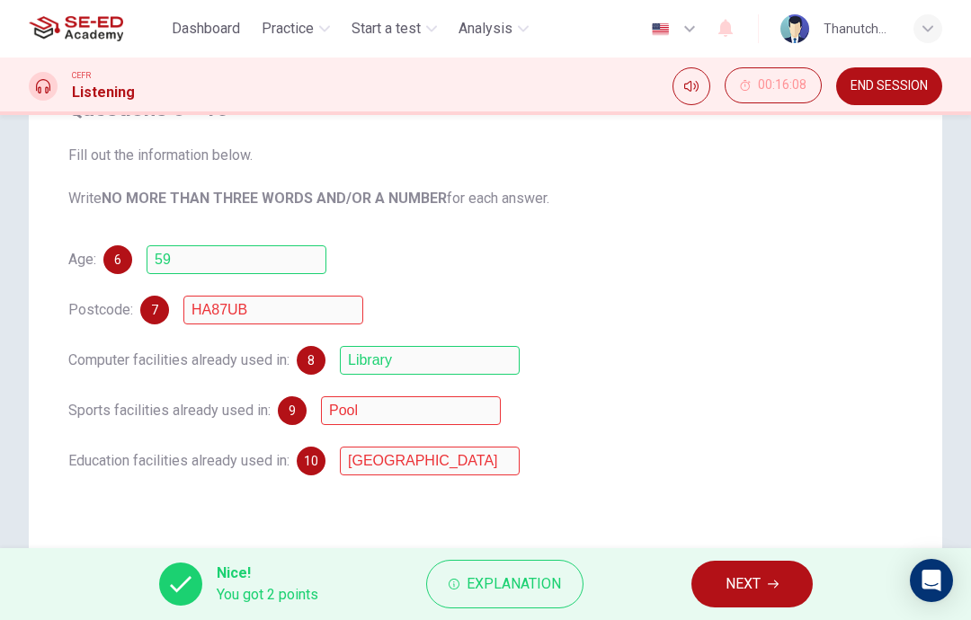
click at [563, 602] on button "Explanation" at bounding box center [504, 584] width 157 height 49
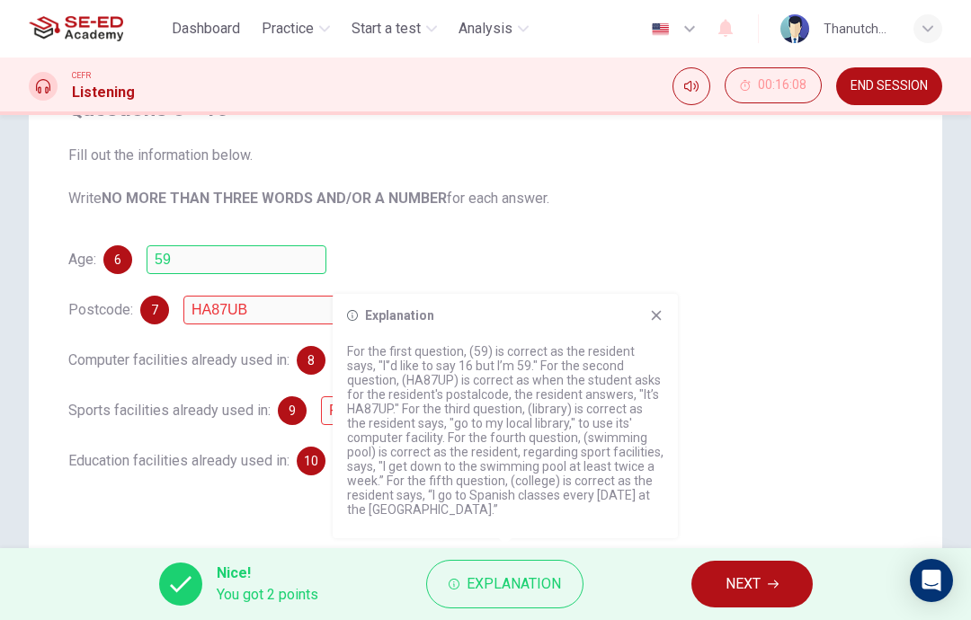
click at [655, 316] on icon at bounding box center [657, 316] width 10 height 10
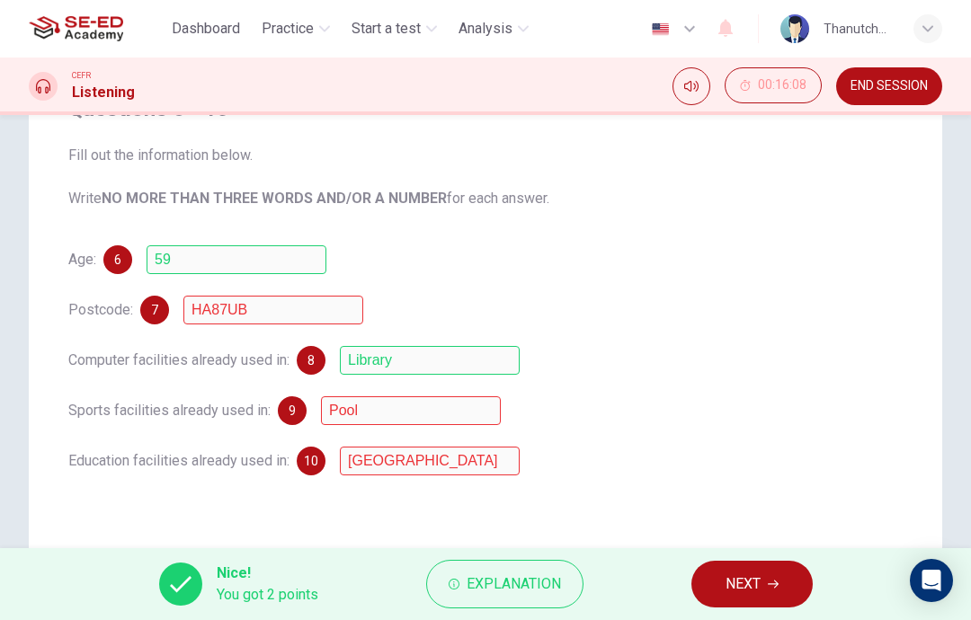
click at [760, 603] on button "NEXT" at bounding box center [751, 584] width 121 height 47
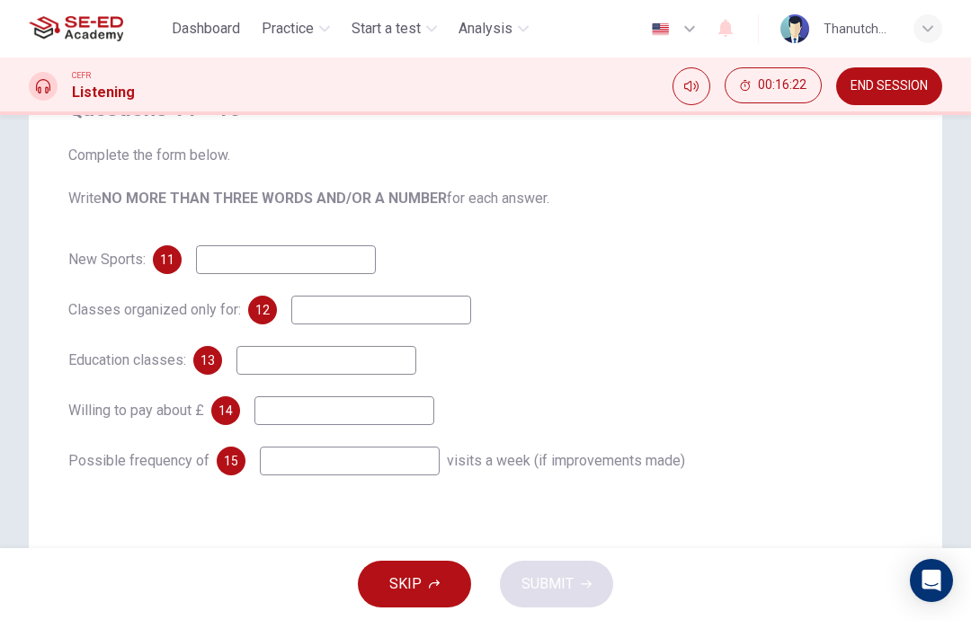
click at [356, 247] on input at bounding box center [286, 259] width 180 height 29
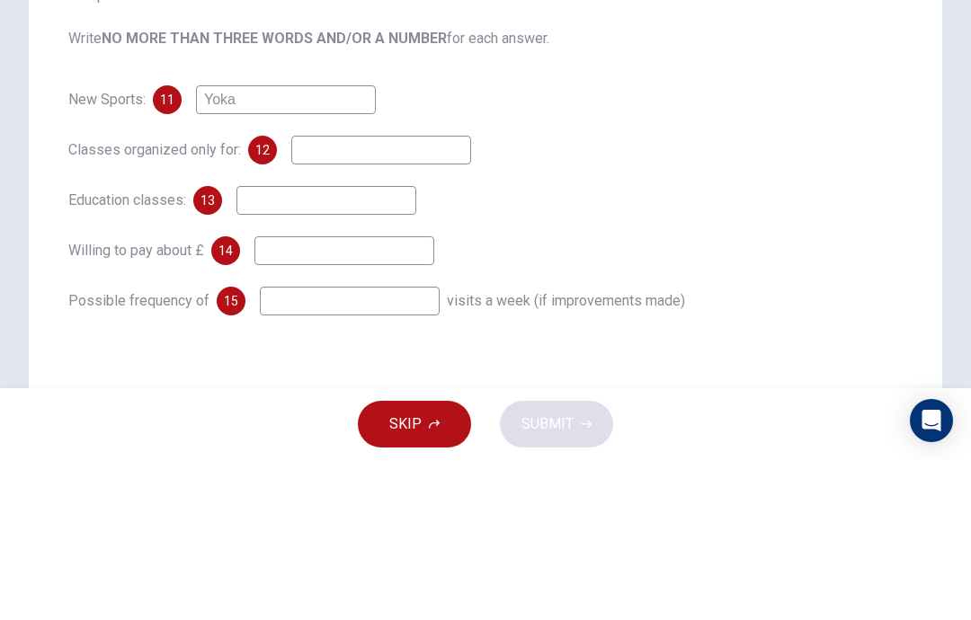
type input "Yoka"
click at [746, 245] on div "New Sports: 11 Yoka" at bounding box center [485, 259] width 834 height 29
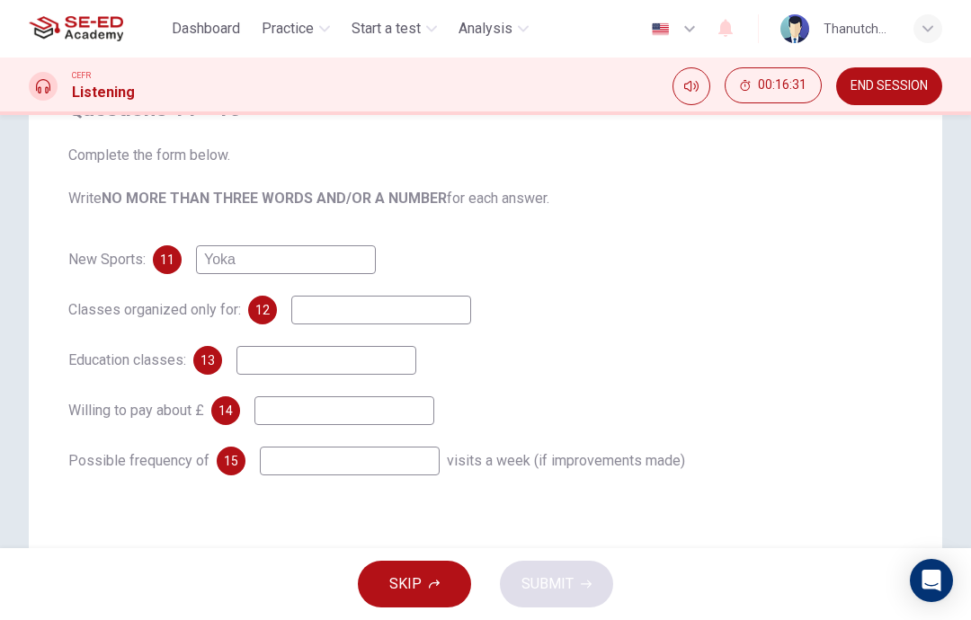
click at [415, 307] on input at bounding box center [381, 310] width 180 height 29
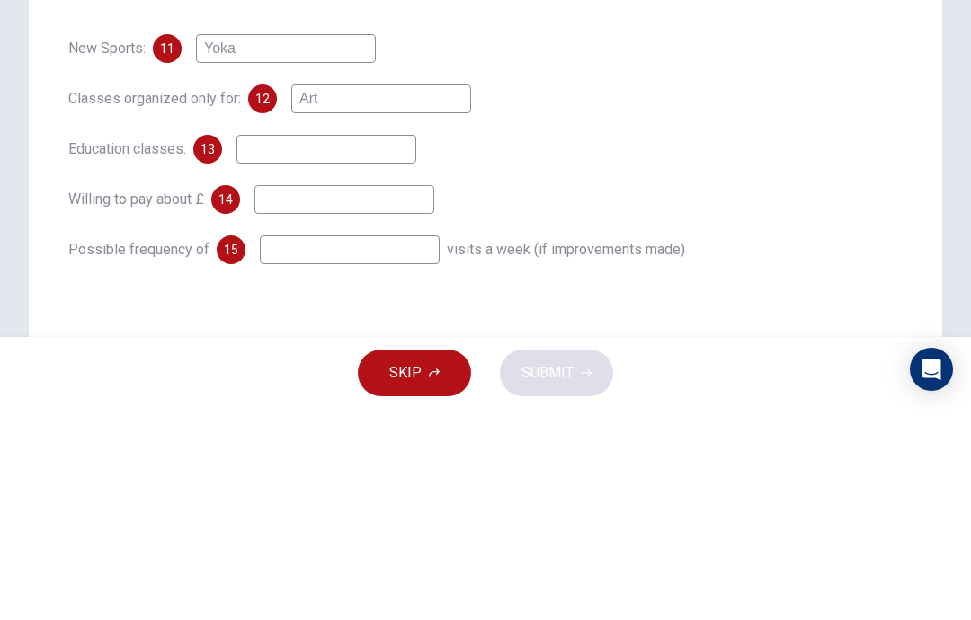
type input "Art"
click at [367, 346] on input at bounding box center [326, 360] width 180 height 29
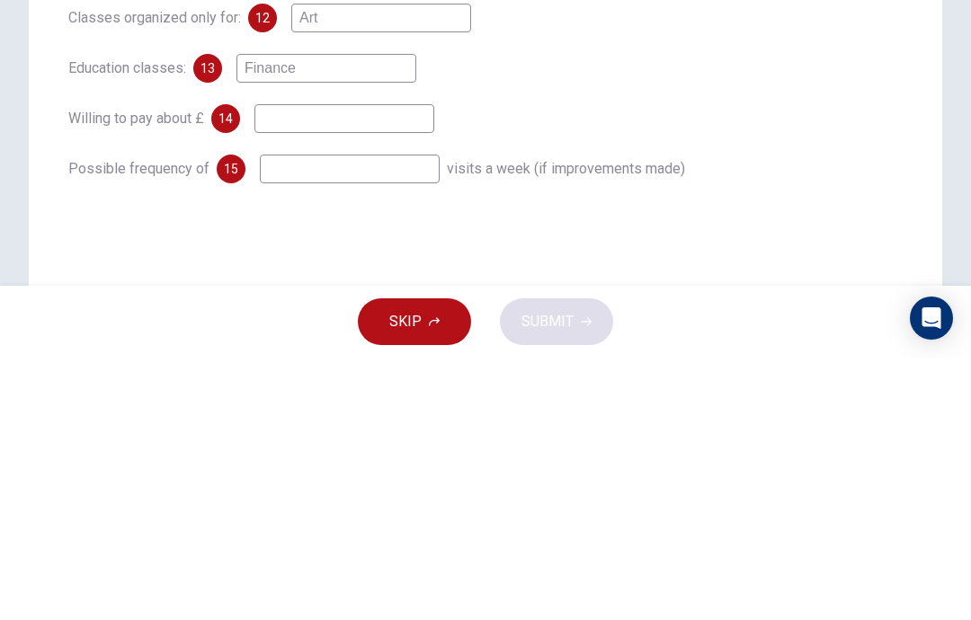
scroll to position [220, 0]
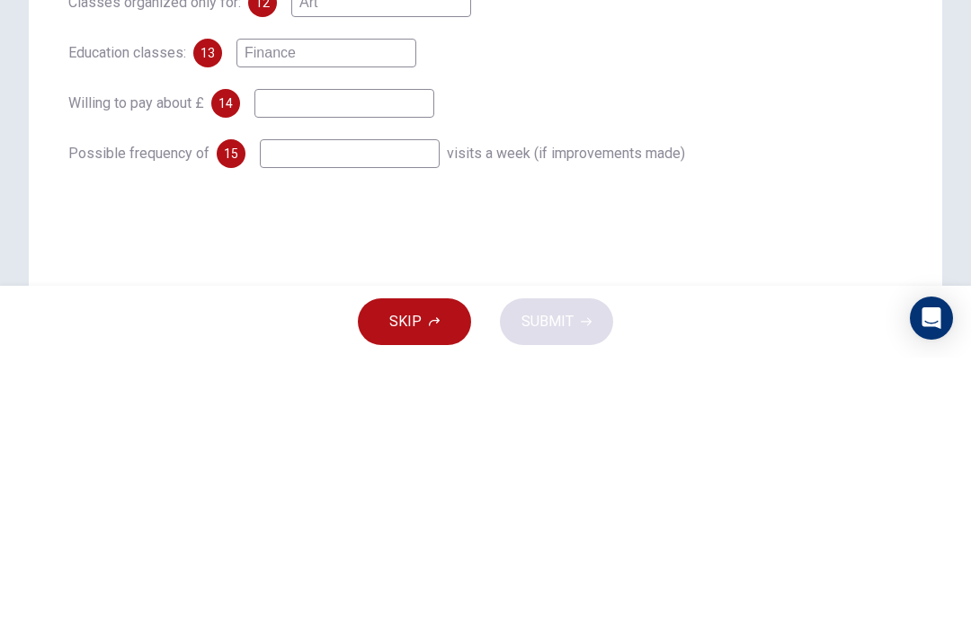
type input "Finance"
click at [396, 351] on input at bounding box center [344, 365] width 180 height 29
click at [424, 402] on input at bounding box center [350, 416] width 180 height 29
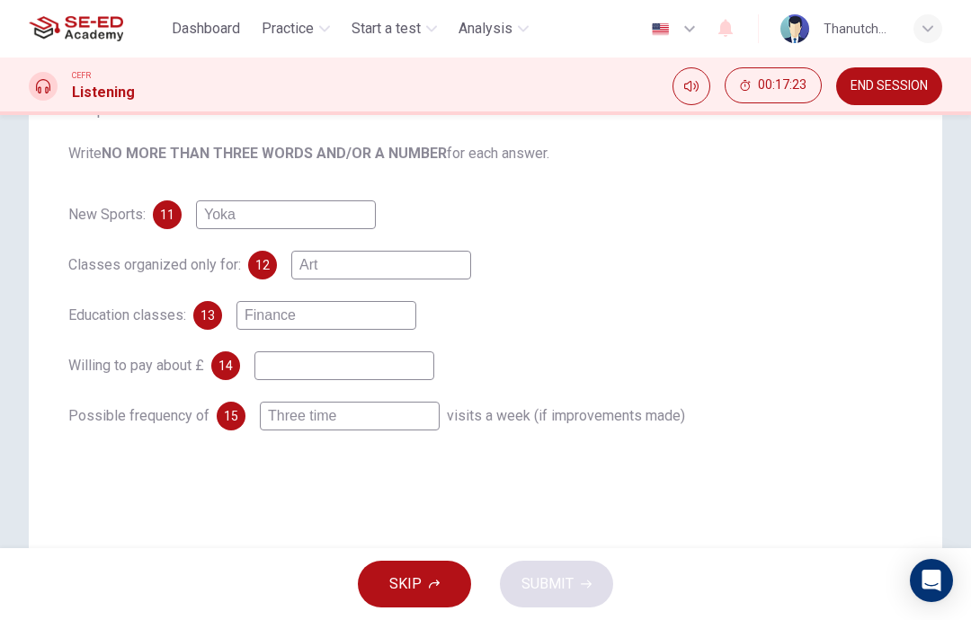
type input "Three time"
click at [402, 372] on input at bounding box center [344, 365] width 180 height 29
click at [550, 601] on div "SKIP SUBMIT" at bounding box center [485, 584] width 971 height 72
click at [411, 373] on input at bounding box center [344, 365] width 180 height 29
type input "Finance"
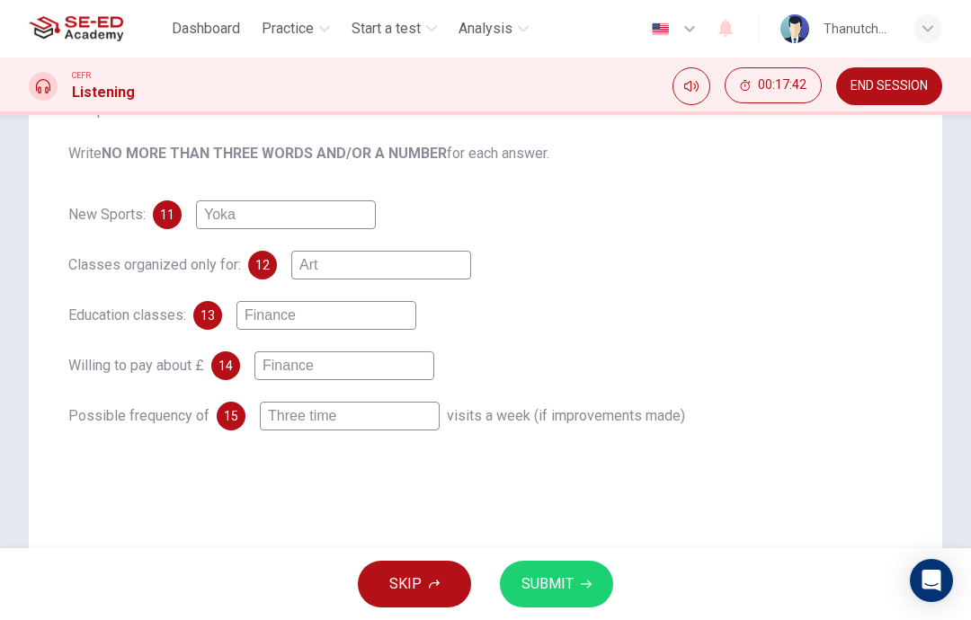
click at [569, 581] on span "SUBMIT" at bounding box center [547, 584] width 52 height 25
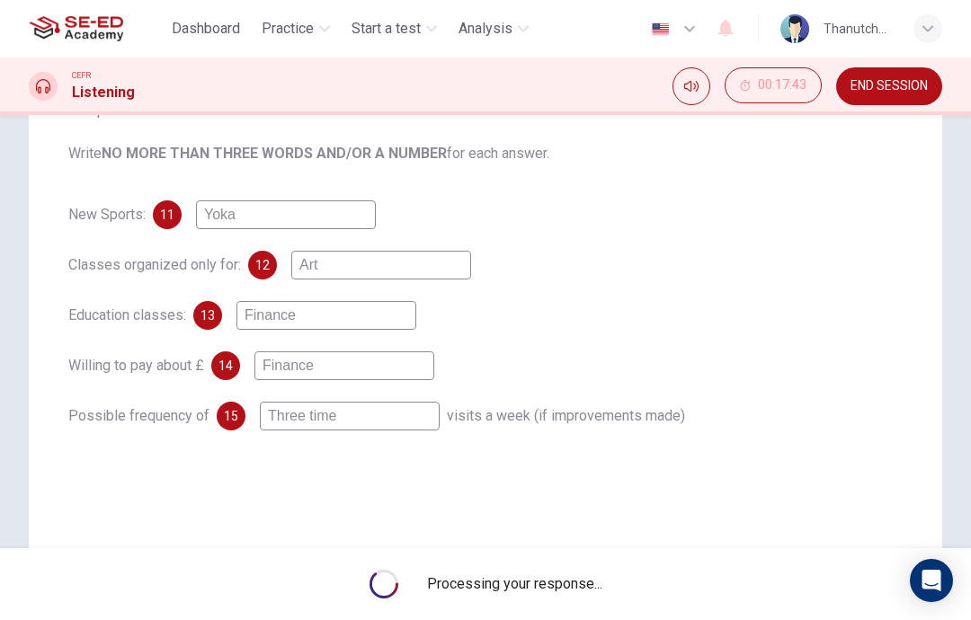
click at [914, 323] on div "Questions 11 - 15 Complete the form below. Write NO MORE THAN THREE WORDS AND/O…" at bounding box center [485, 292] width 913 height 722
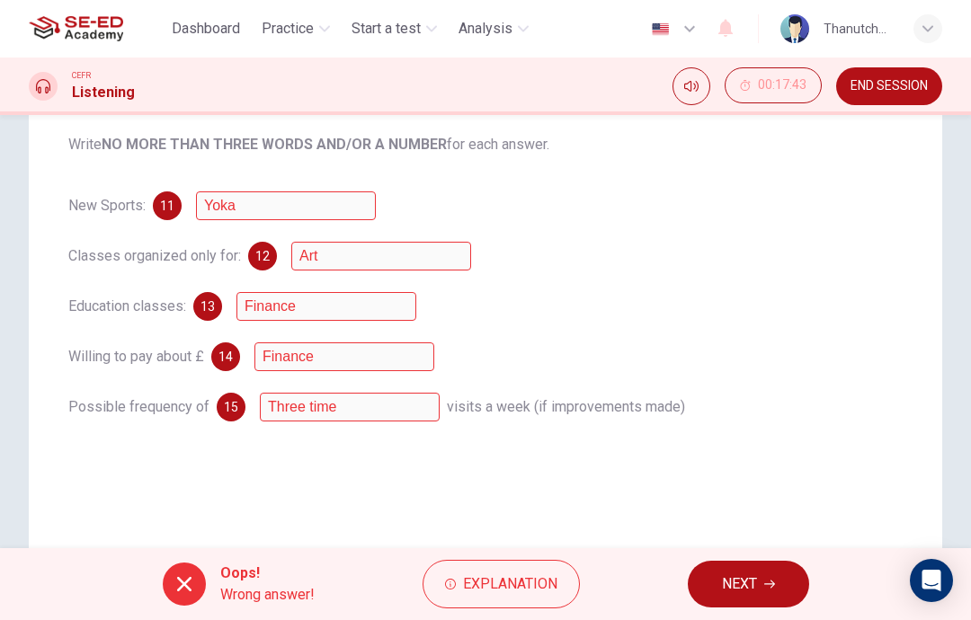
scroll to position [261, 0]
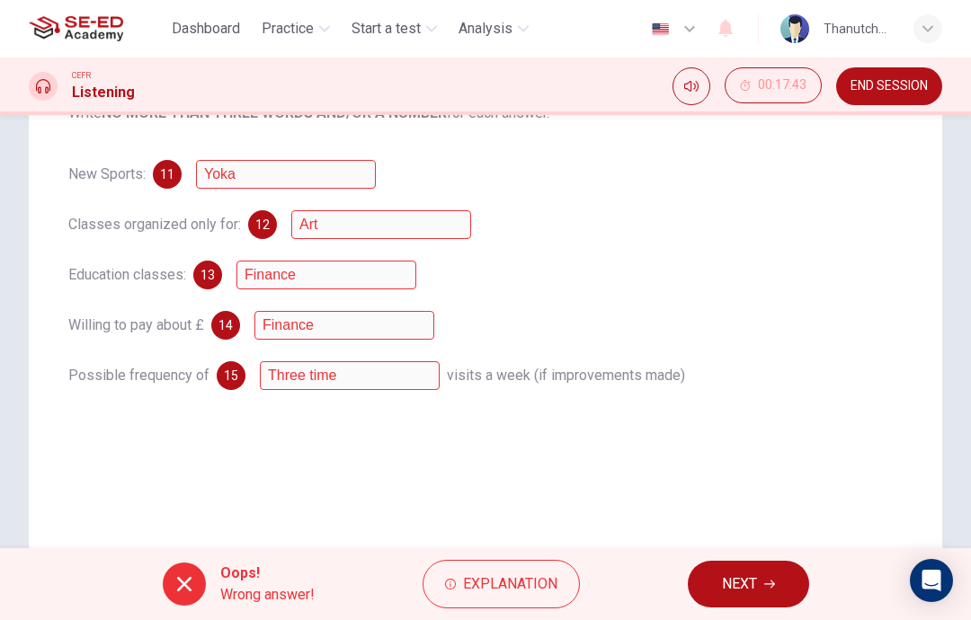
click at [552, 600] on button "Explanation" at bounding box center [500, 584] width 157 height 49
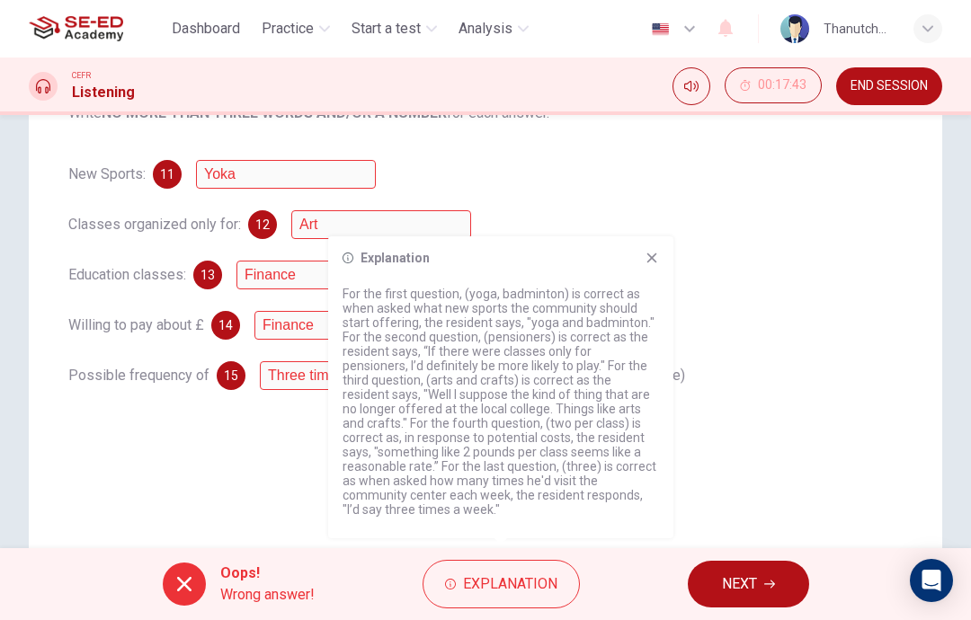
click at [239, 289] on div "13 Finance" at bounding box center [304, 275] width 223 height 29
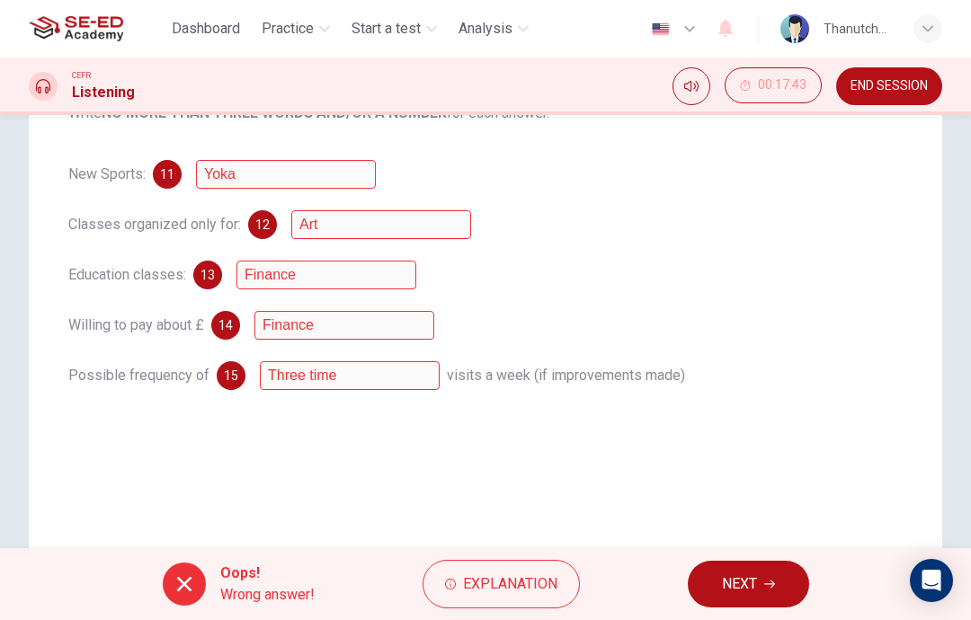
click at [521, 272] on div "Education classes: 13 Finance" at bounding box center [485, 275] width 834 height 29
click at [766, 583] on icon "button" at bounding box center [769, 584] width 11 height 11
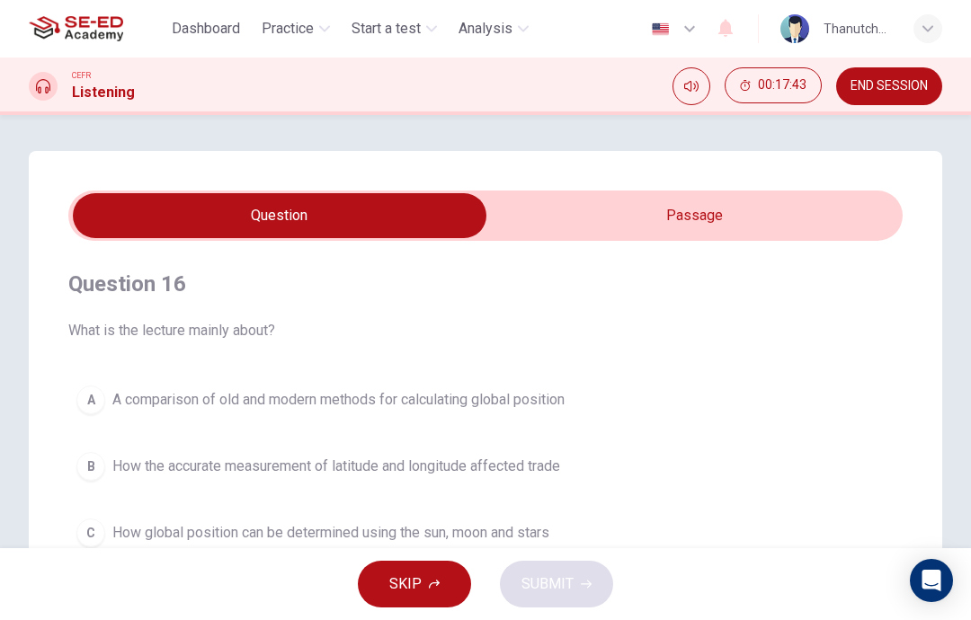
click at [672, 226] on input "checkbox" at bounding box center [279, 215] width 1251 height 45
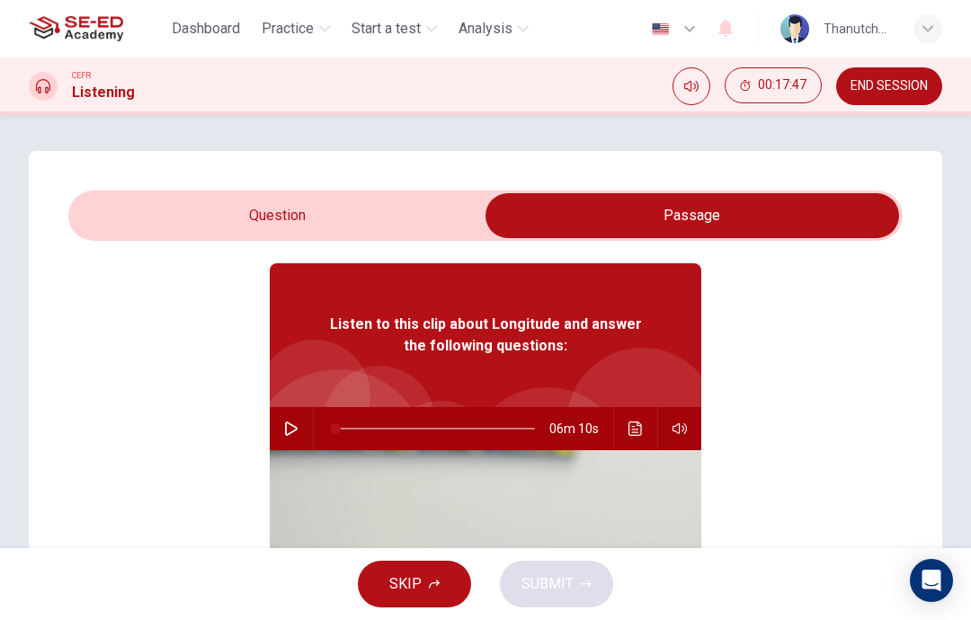
scroll to position [64, 0]
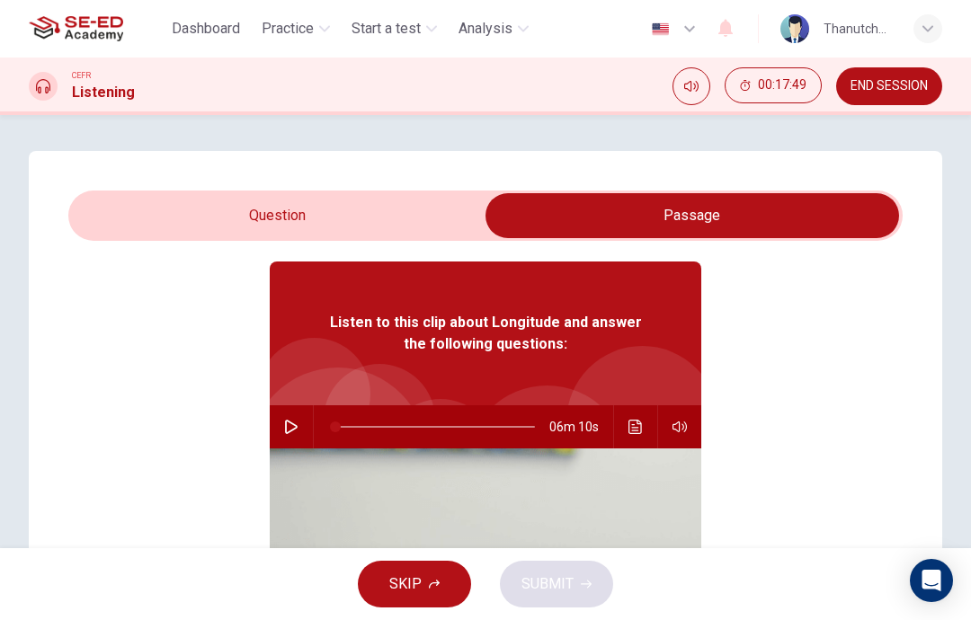
click at [402, 209] on input "checkbox" at bounding box center [691, 215] width 1251 height 45
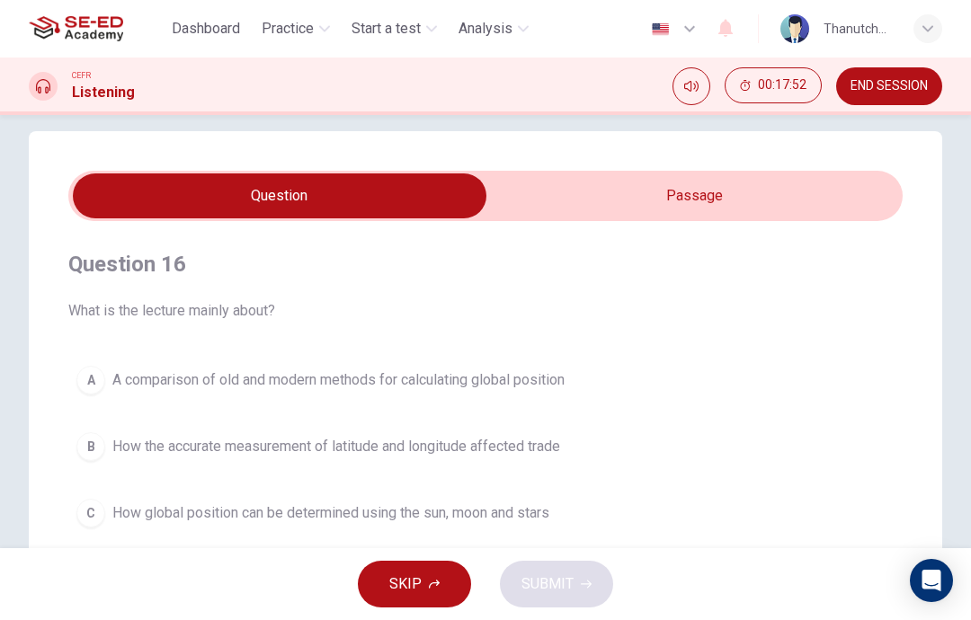
scroll to position [5, 0]
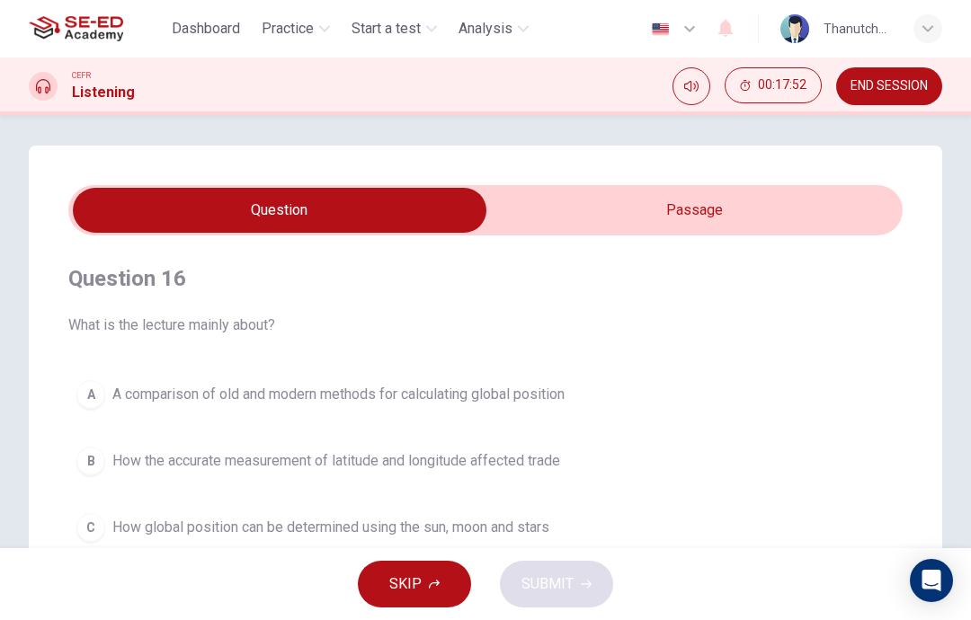
click at [724, 209] on input "checkbox" at bounding box center [279, 210] width 1251 height 45
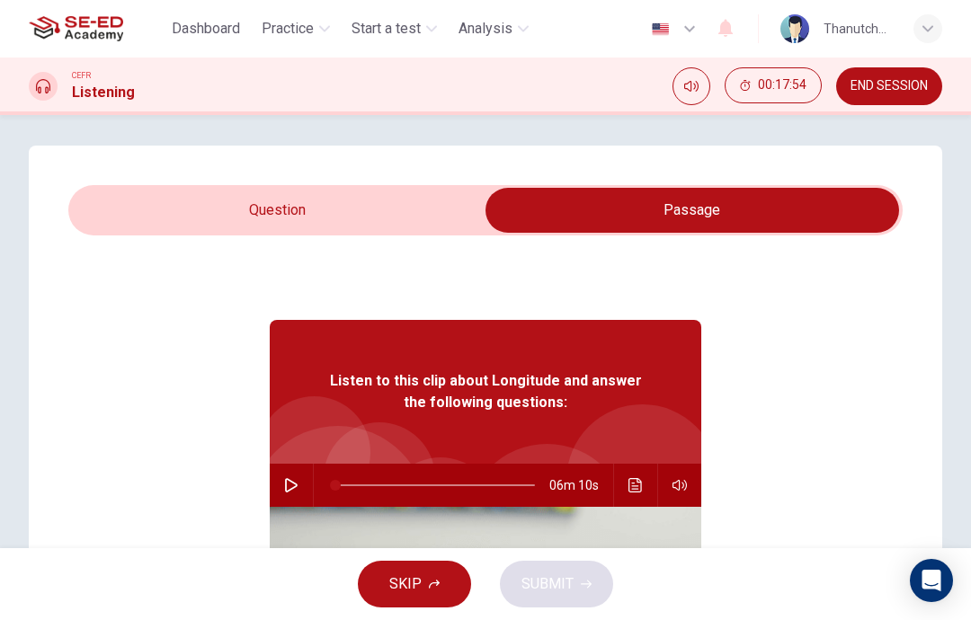
click at [395, 211] on input "checkbox" at bounding box center [691, 210] width 1251 height 45
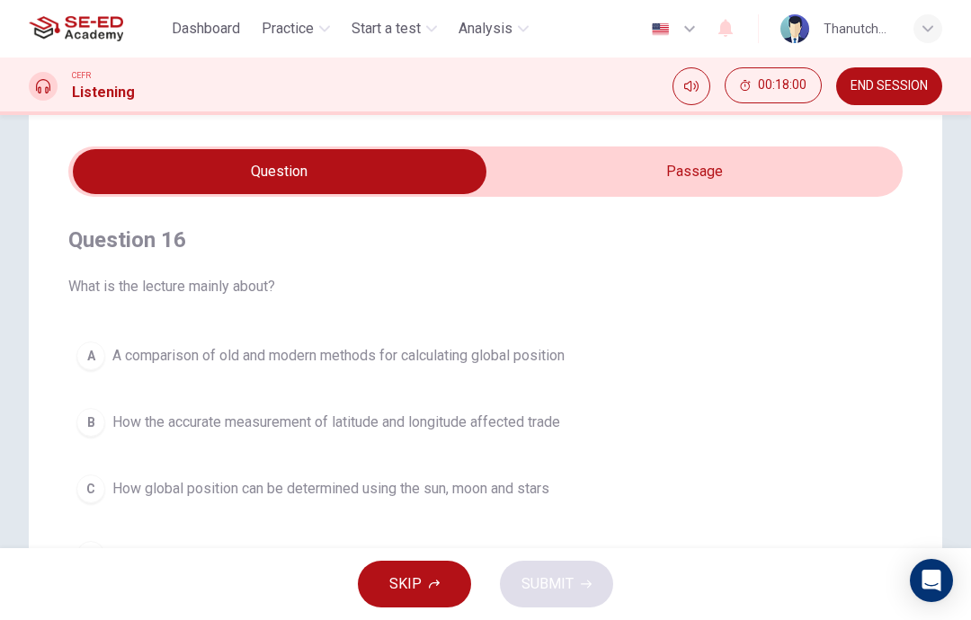
scroll to position [37, 0]
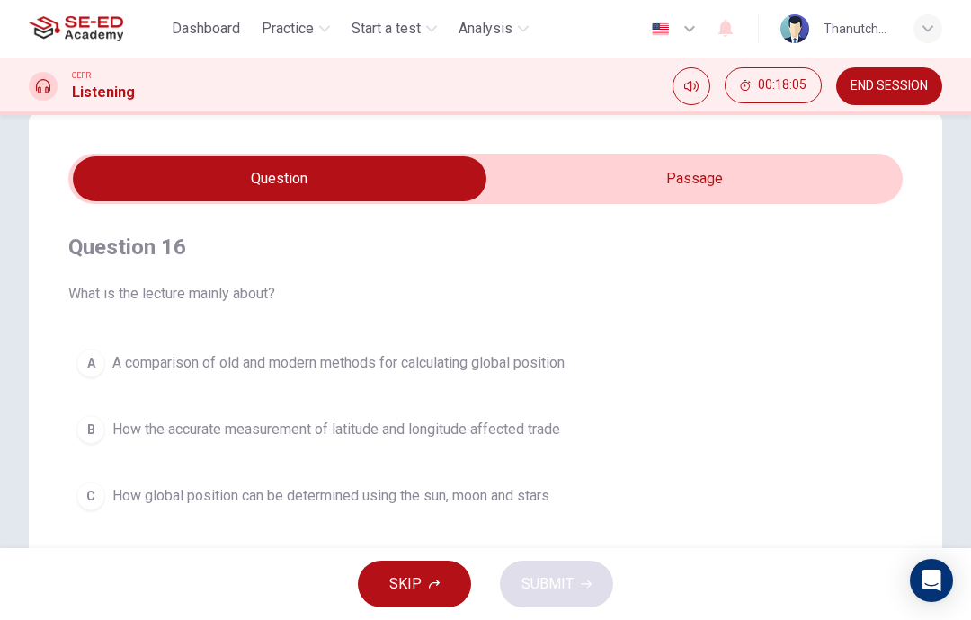
click at [688, 183] on input "checkbox" at bounding box center [279, 178] width 1251 height 45
checkbox input "true"
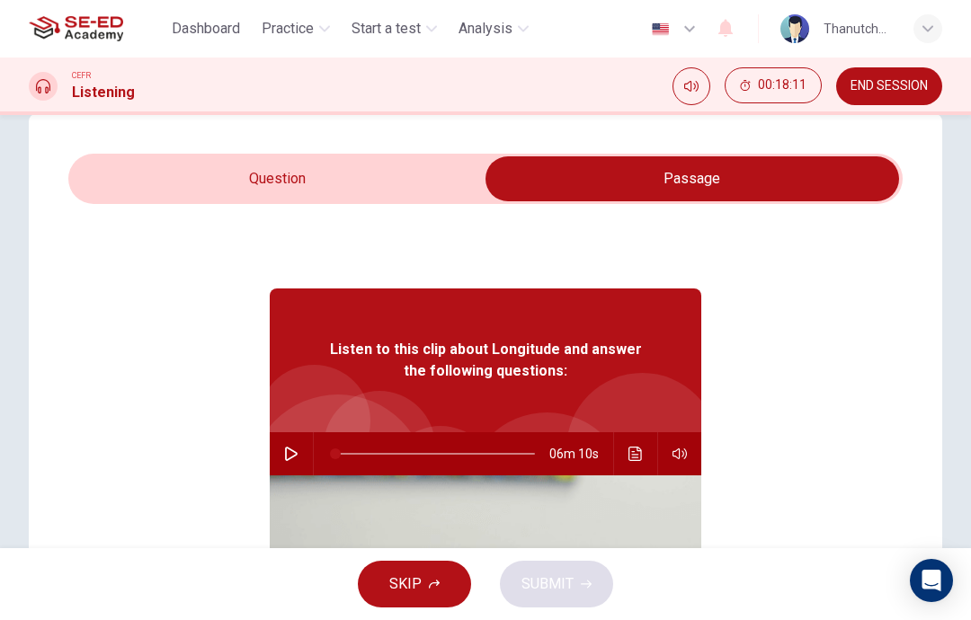
click at [292, 474] on button "button" at bounding box center [291, 453] width 29 height 43
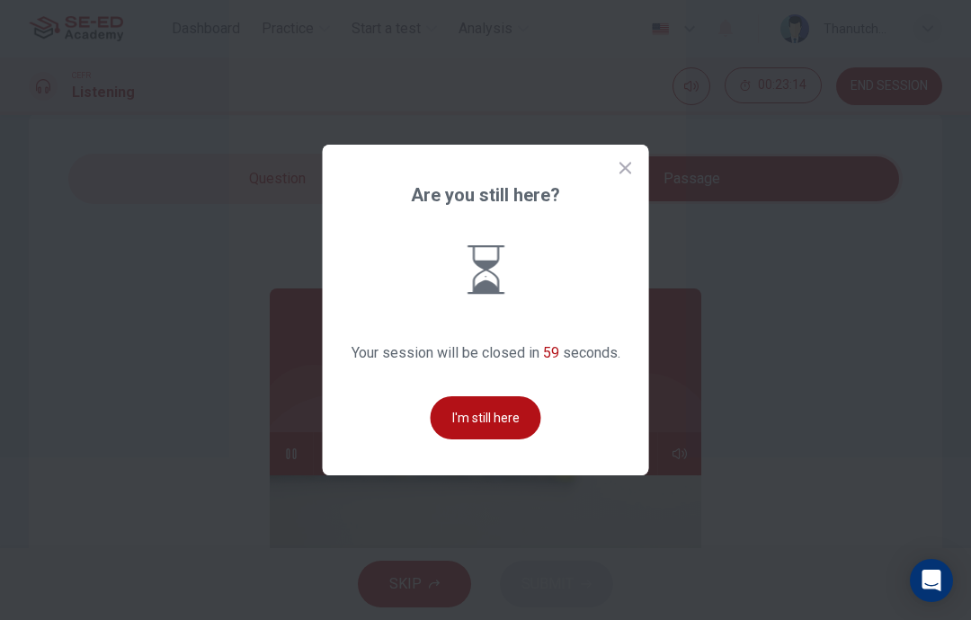
click at [508, 439] on button "I'm still here" at bounding box center [485, 417] width 111 height 43
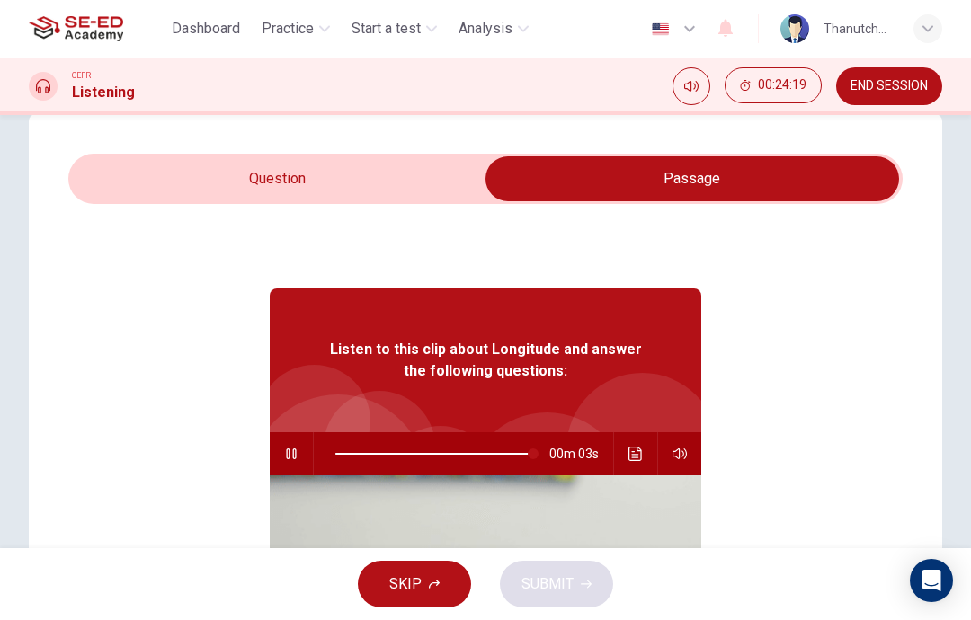
type input "99"
click at [140, 170] on input "checkbox" at bounding box center [691, 178] width 1251 height 45
checkbox input "false"
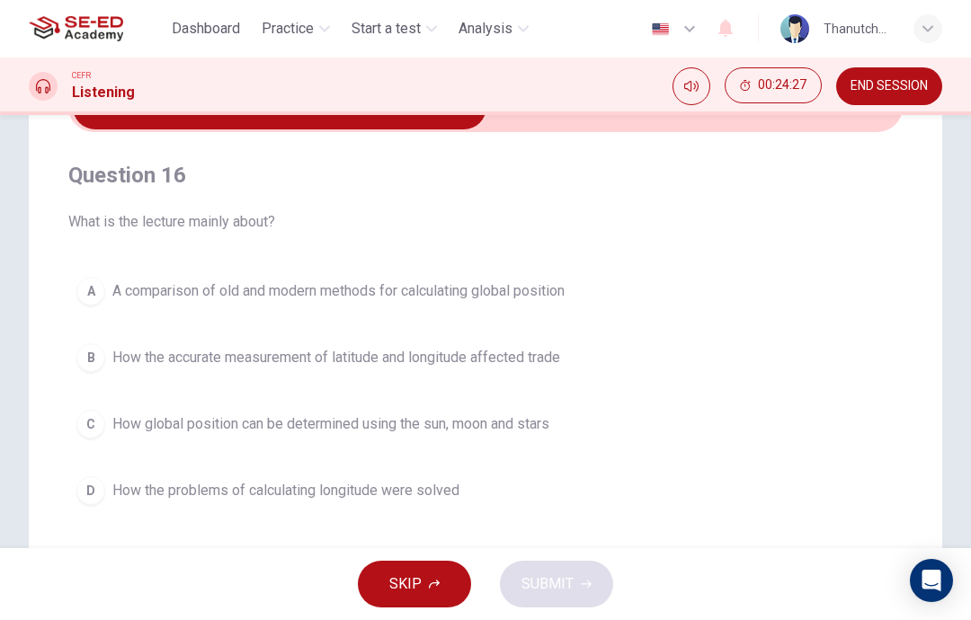
scroll to position [110, 0]
click at [545, 281] on span "A comparison of old and modern methods for calculating global position" at bounding box center [338, 290] width 452 height 22
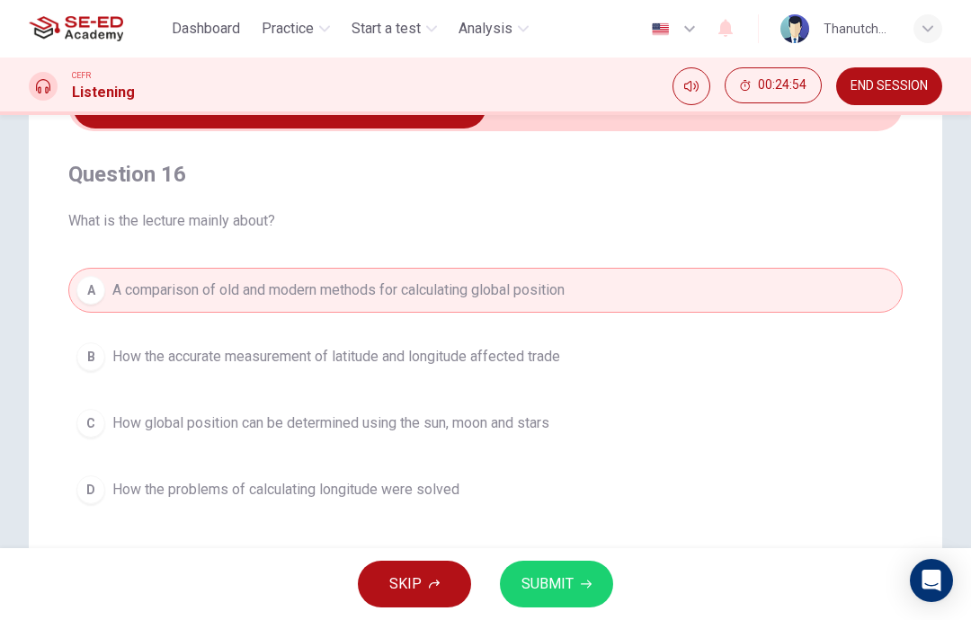
click at [537, 421] on span "How global position can be determined using the sun, moon and stars" at bounding box center [330, 423] width 437 height 22
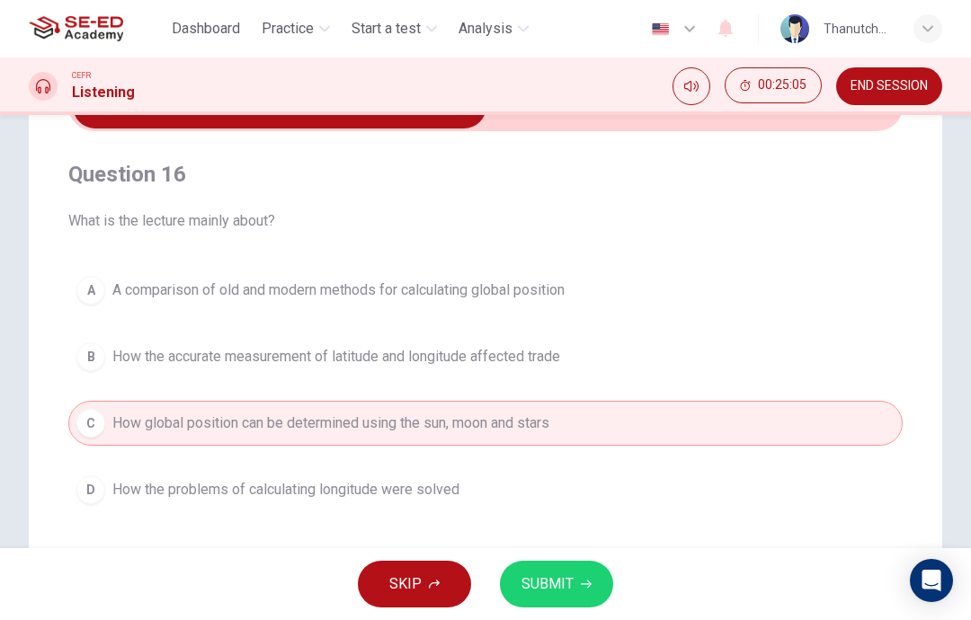
click at [549, 482] on button "D How the problems of calculating longitude were solved" at bounding box center [485, 489] width 834 height 45
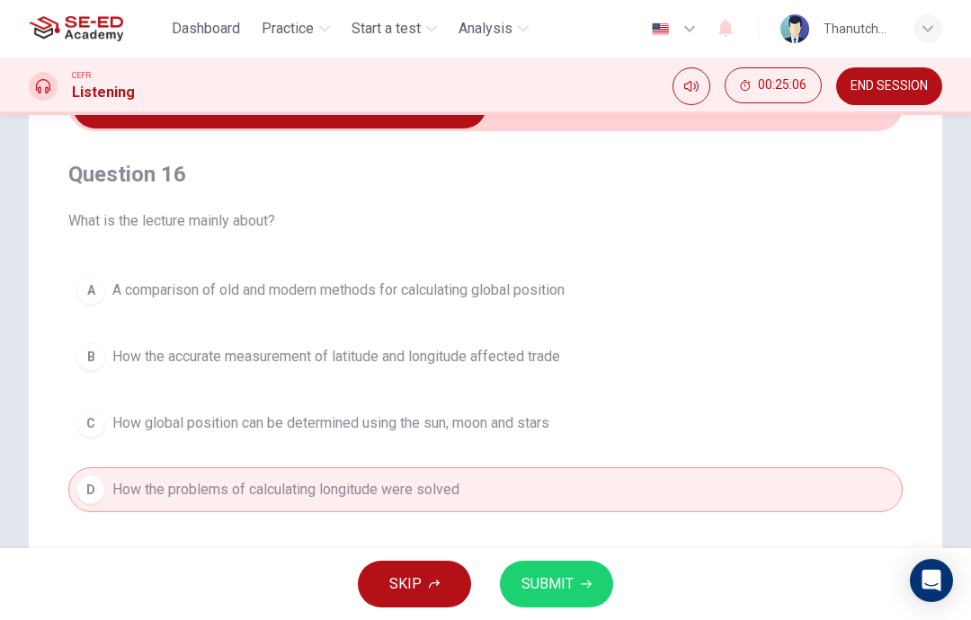
click at [578, 579] on button "SUBMIT" at bounding box center [556, 584] width 113 height 47
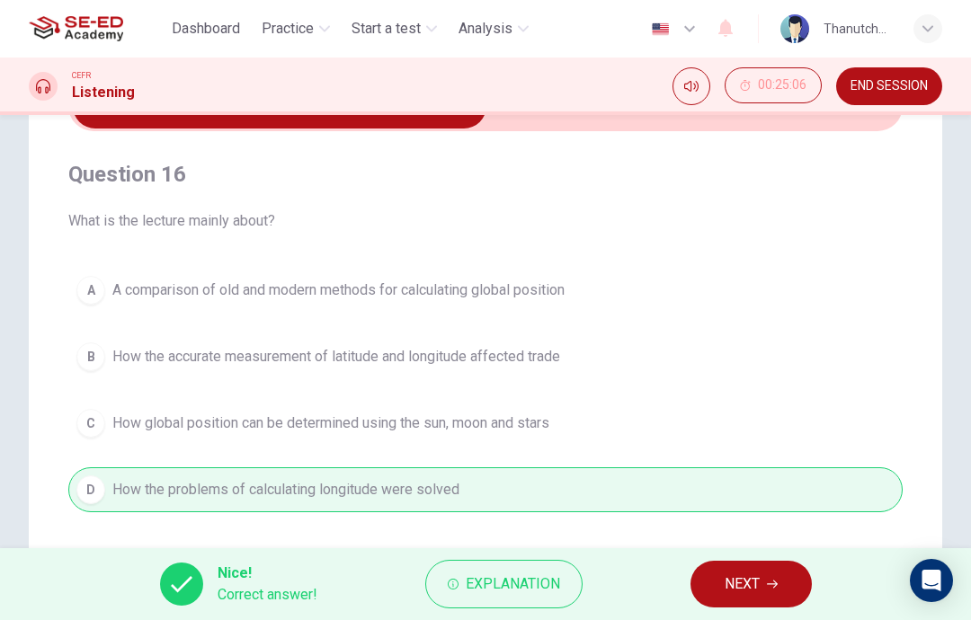
click at [748, 585] on span "NEXT" at bounding box center [741, 584] width 35 height 25
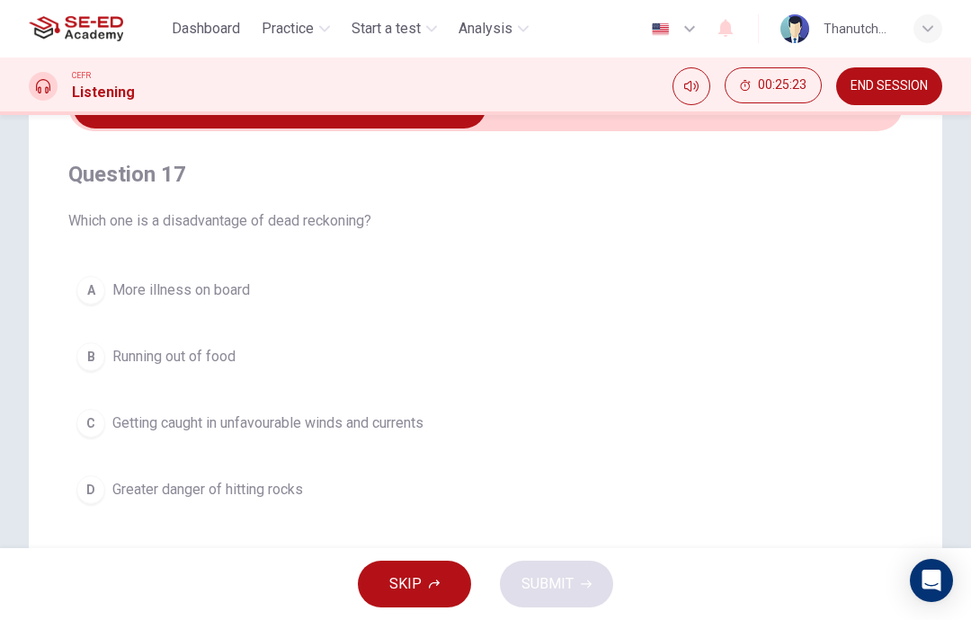
click at [390, 283] on button "A More illness on board" at bounding box center [485, 290] width 834 height 45
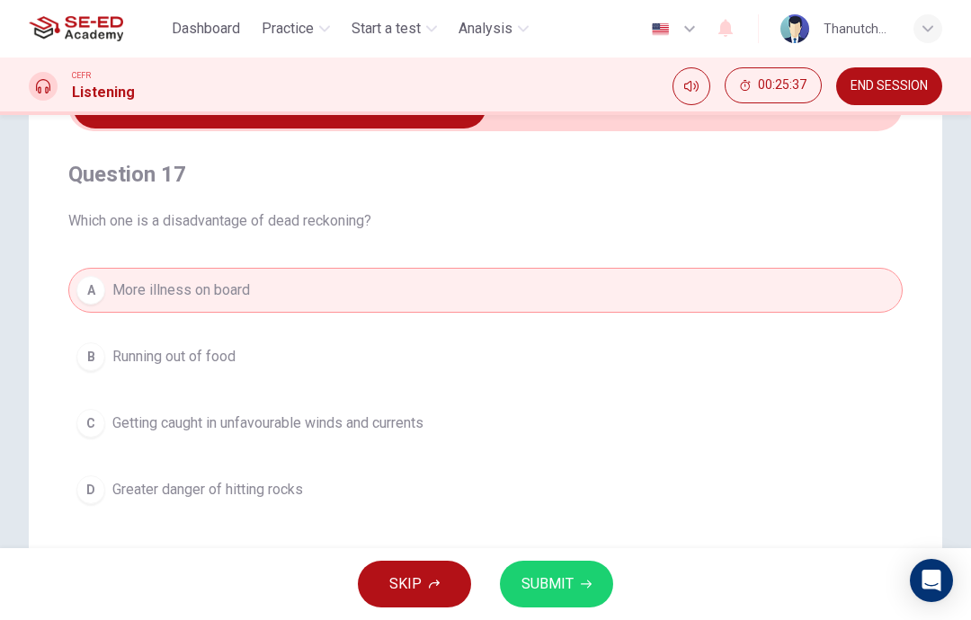
click at [460, 434] on button "C Getting caught in unfavourable winds and currents" at bounding box center [485, 423] width 834 height 45
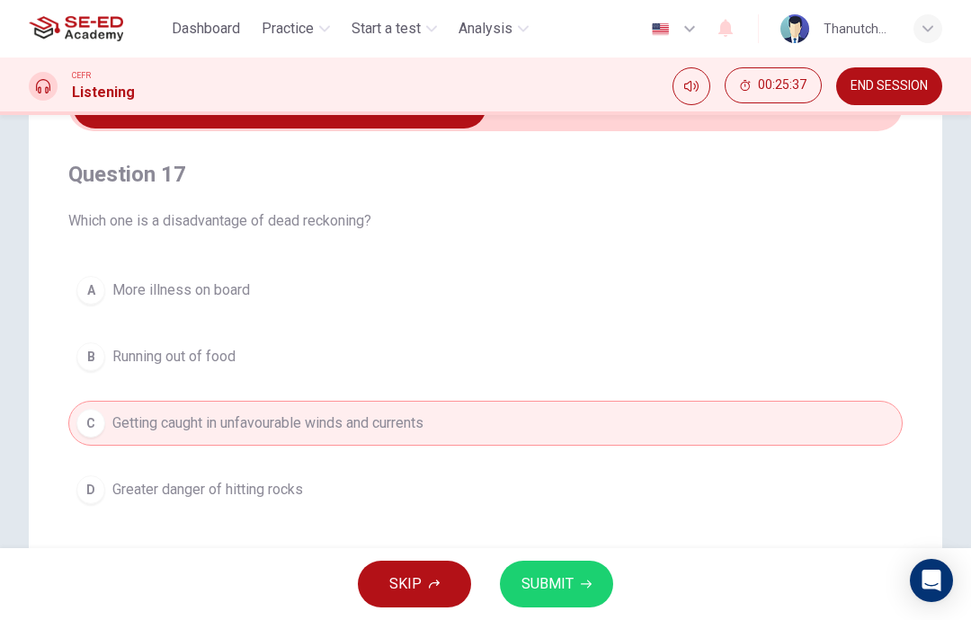
click at [588, 581] on icon "button" at bounding box center [586, 584] width 11 height 11
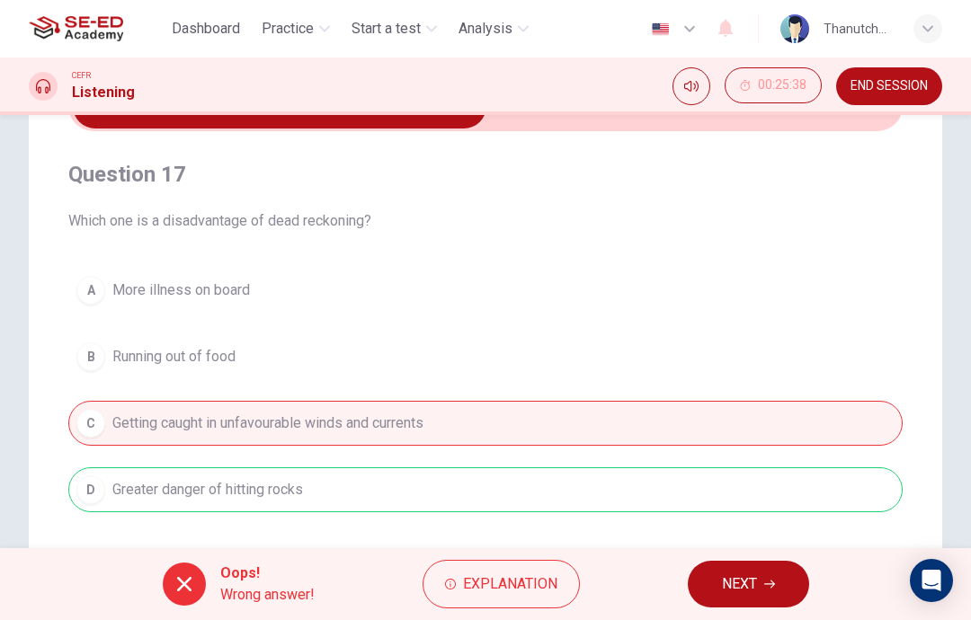
click at [577, 582] on button "Explanation" at bounding box center [500, 584] width 157 height 49
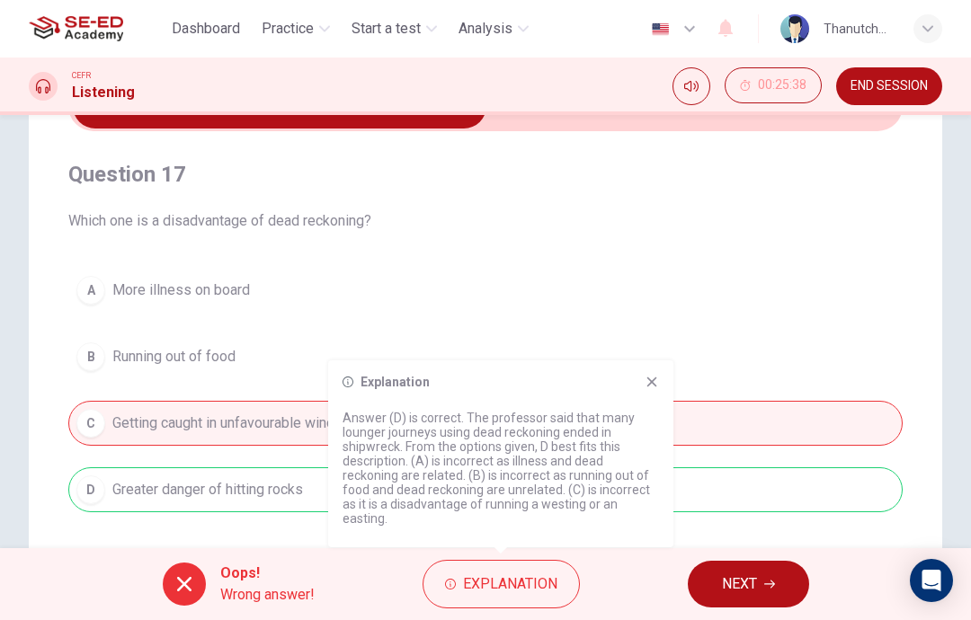
click at [669, 388] on div "Explanation Answer (D) is correct. The professor said that many lounger journey…" at bounding box center [500, 453] width 345 height 187
click at [663, 376] on div "Explanation Answer (D) is correct. The professor said that many lounger journey…" at bounding box center [500, 453] width 345 height 187
click at [661, 377] on div "Explanation Answer (D) is correct. The professor said that many lounger journey…" at bounding box center [500, 453] width 345 height 187
click at [657, 378] on icon at bounding box center [651, 382] width 14 height 14
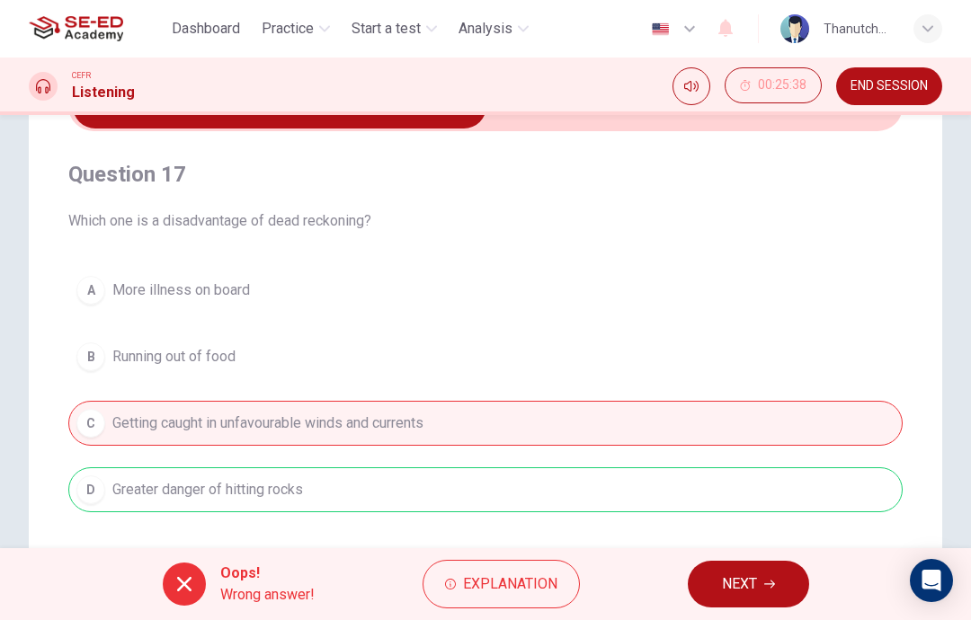
click at [753, 581] on span "NEXT" at bounding box center [739, 584] width 35 height 25
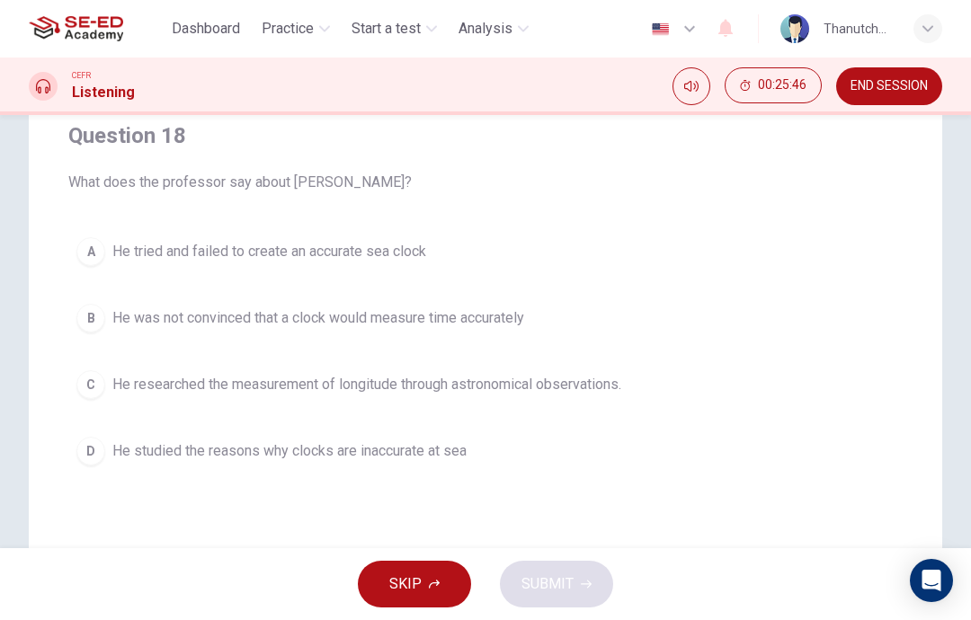
scroll to position [147, 0]
click at [82, 262] on div "A" at bounding box center [90, 252] width 29 height 29
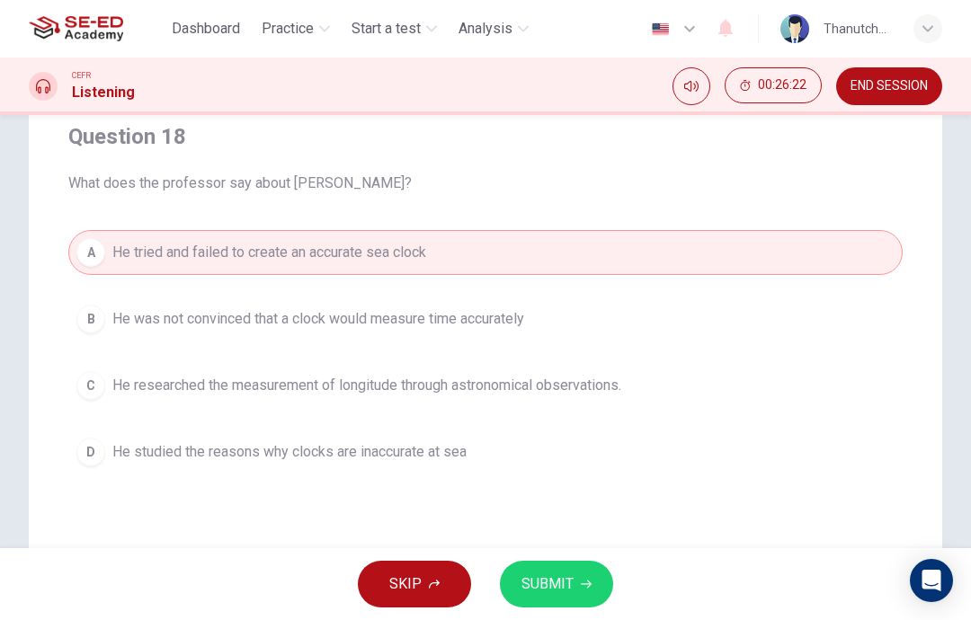
click at [75, 328] on button "B He was not convinced that a clock would measure time accurately" at bounding box center [485, 319] width 834 height 45
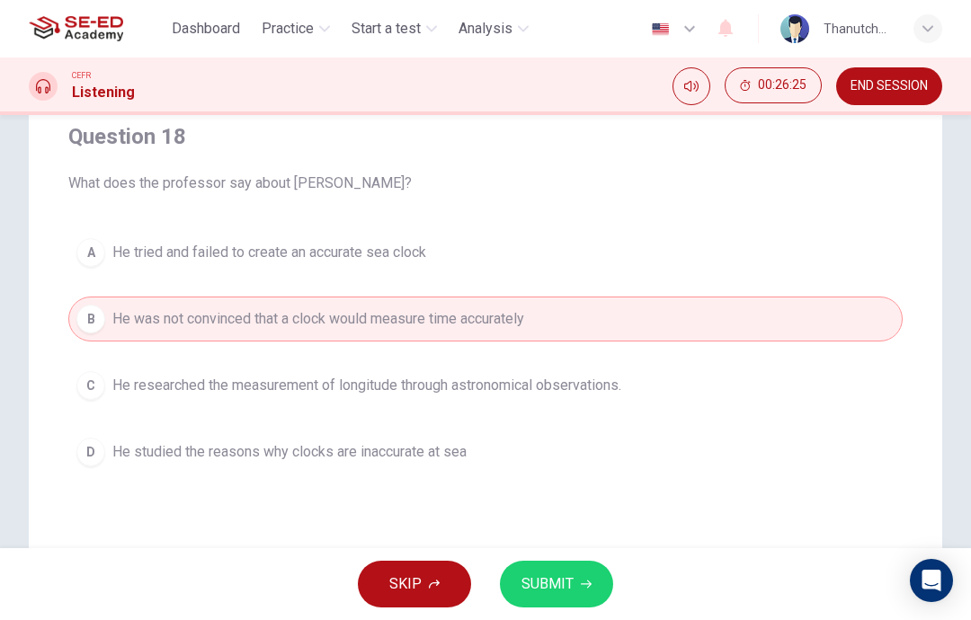
click at [555, 557] on div "SKIP SUBMIT" at bounding box center [485, 584] width 971 height 72
click at [372, 251] on span "He tried and failed to create an accurate sea clock" at bounding box center [269, 253] width 314 height 22
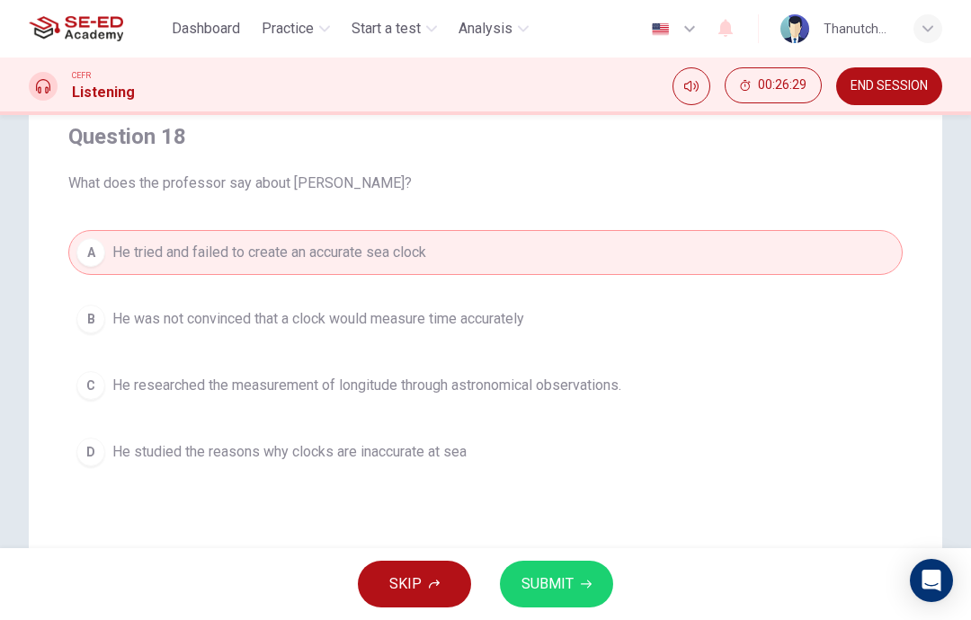
click at [526, 585] on span "SUBMIT" at bounding box center [547, 584] width 52 height 25
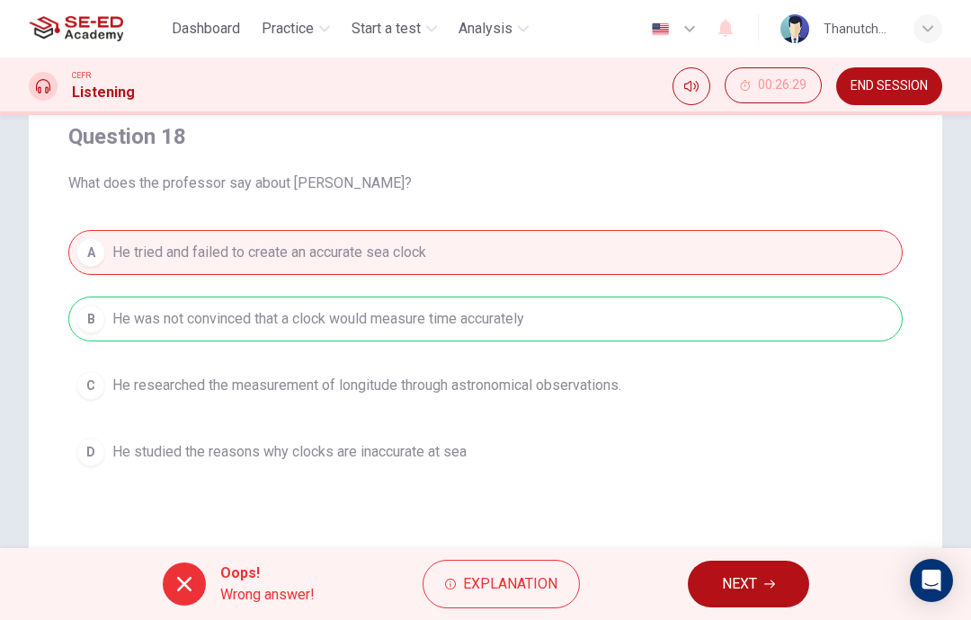
click at [465, 589] on span "Explanation" at bounding box center [510, 584] width 94 height 25
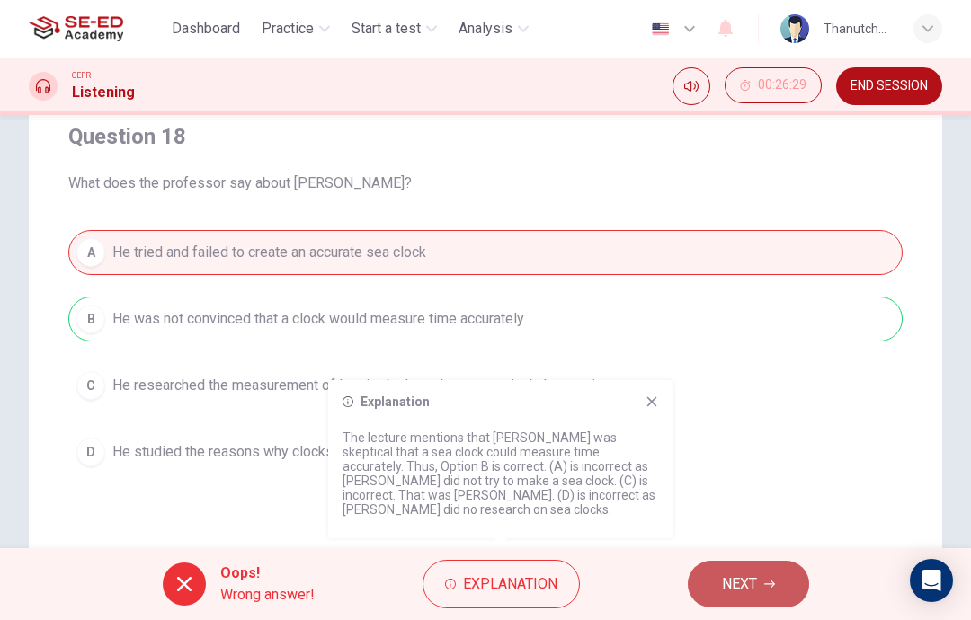
click at [727, 581] on span "NEXT" at bounding box center [739, 584] width 35 height 25
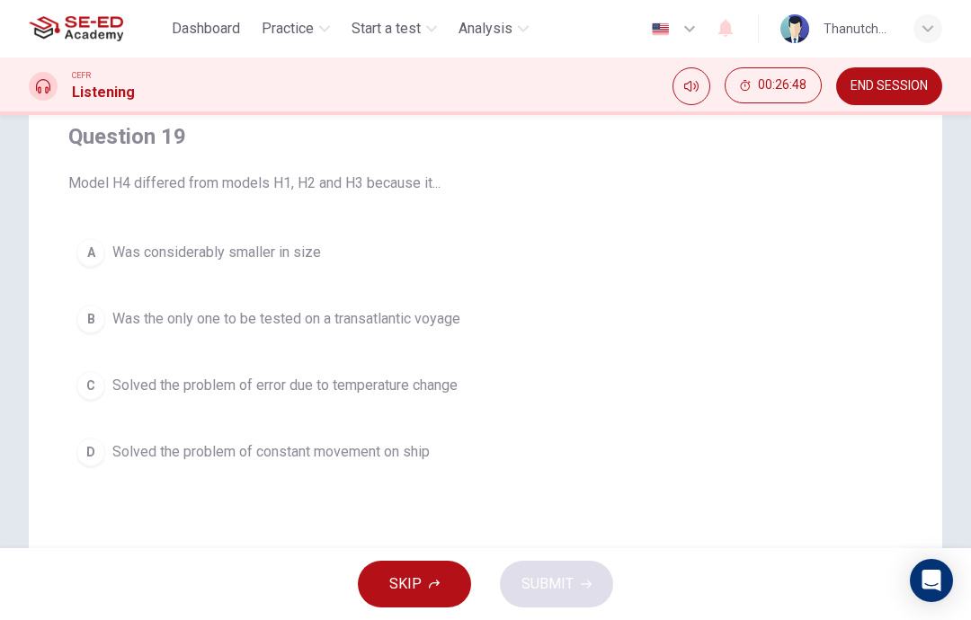
click at [419, 318] on span "Was the only one to be tested on a transatlantic voyage" at bounding box center [286, 319] width 348 height 22
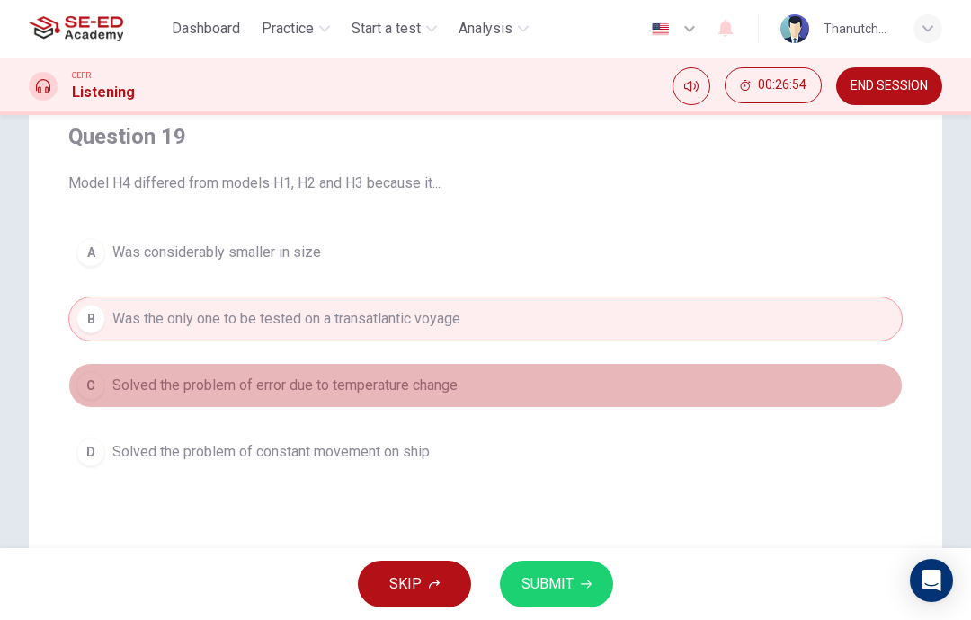
click at [394, 389] on span "Solved the problem of error due to temperature change" at bounding box center [284, 386] width 345 height 22
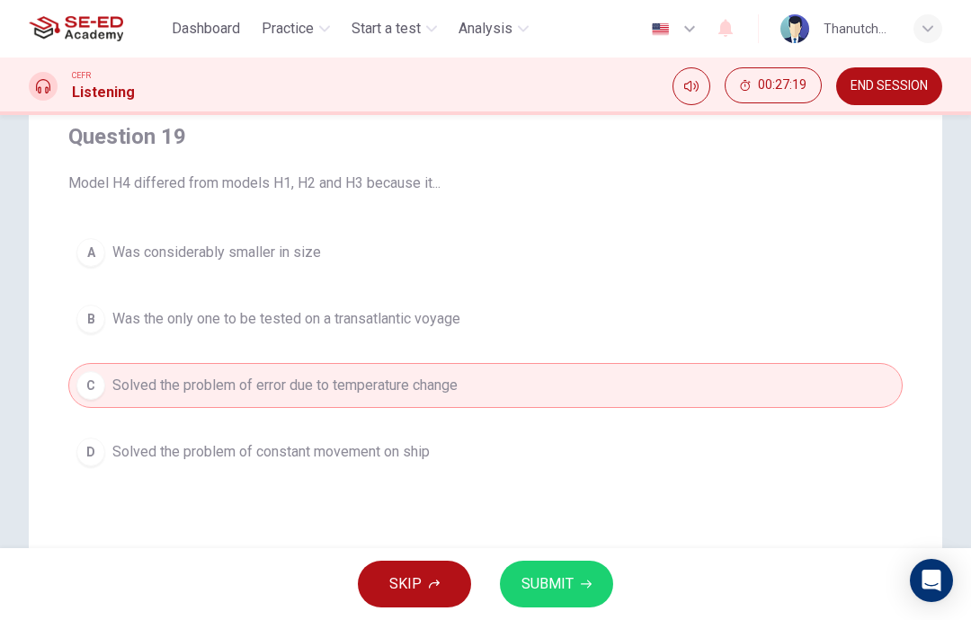
click at [548, 566] on button "SUBMIT" at bounding box center [556, 584] width 113 height 47
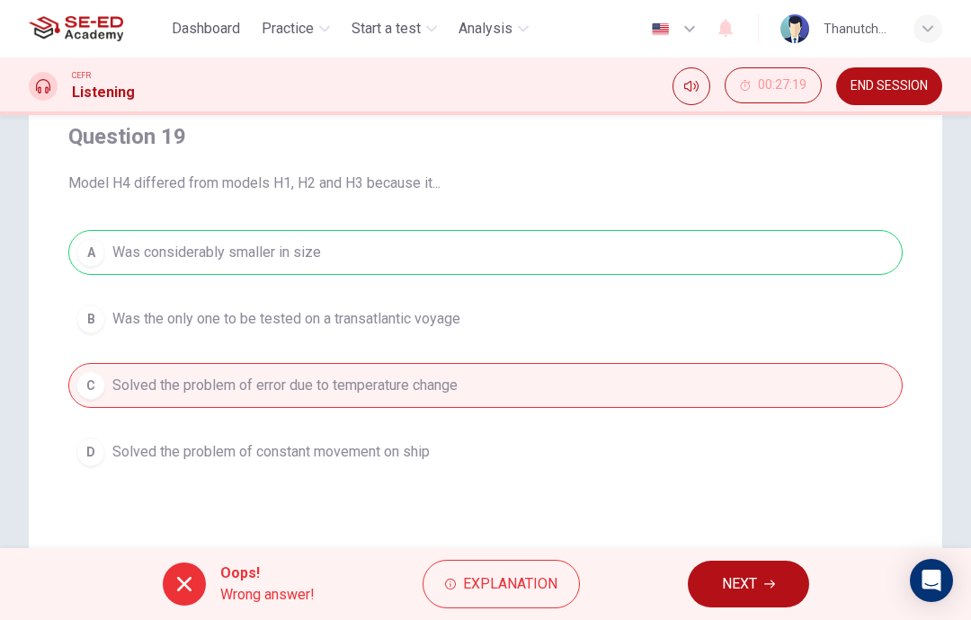
click at [714, 566] on button "NEXT" at bounding box center [747, 584] width 121 height 47
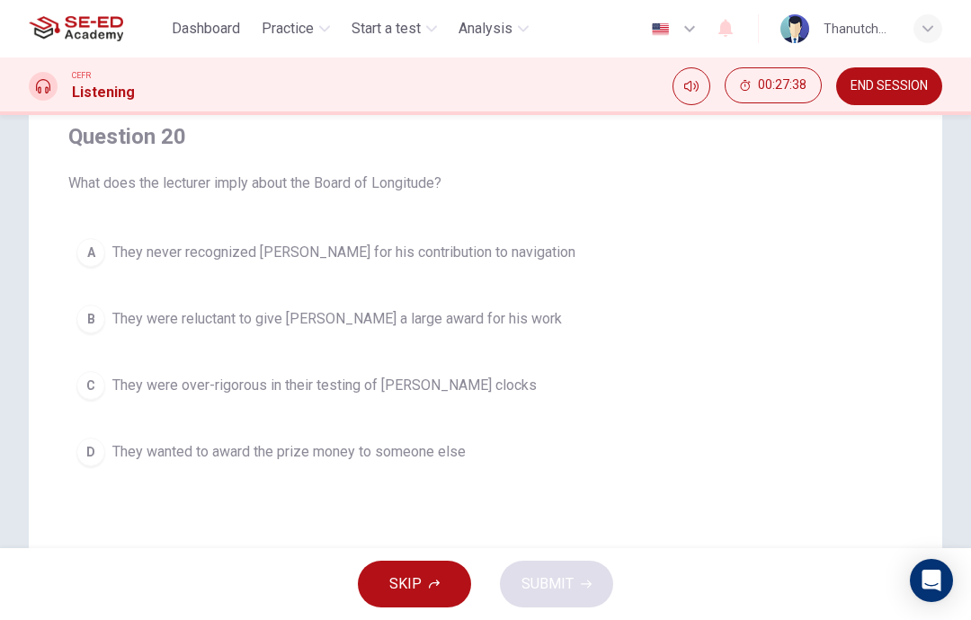
click at [421, 572] on span "SKIP" at bounding box center [405, 584] width 32 height 25
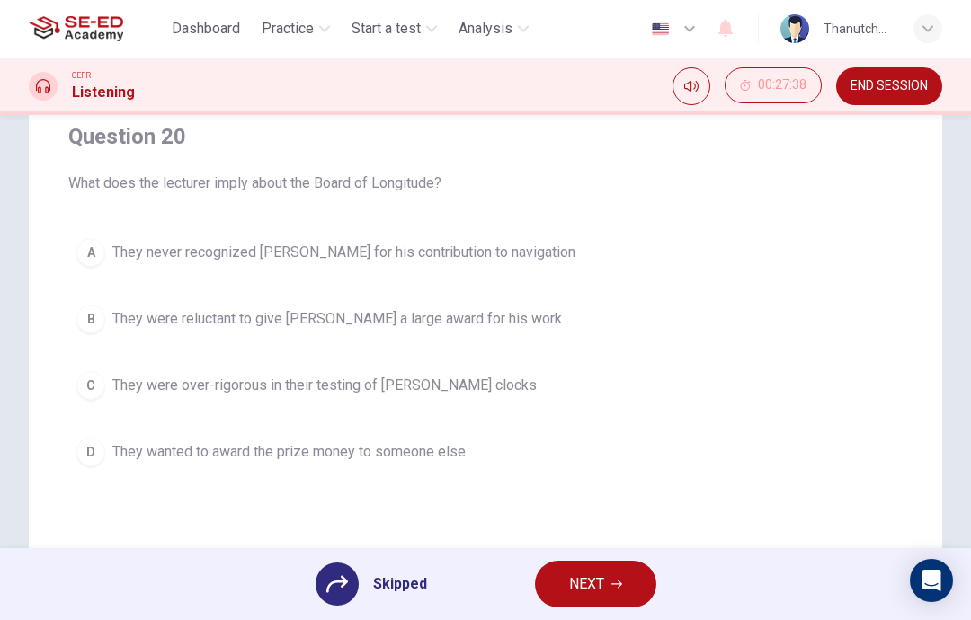
click at [591, 580] on span "NEXT" at bounding box center [586, 584] width 35 height 25
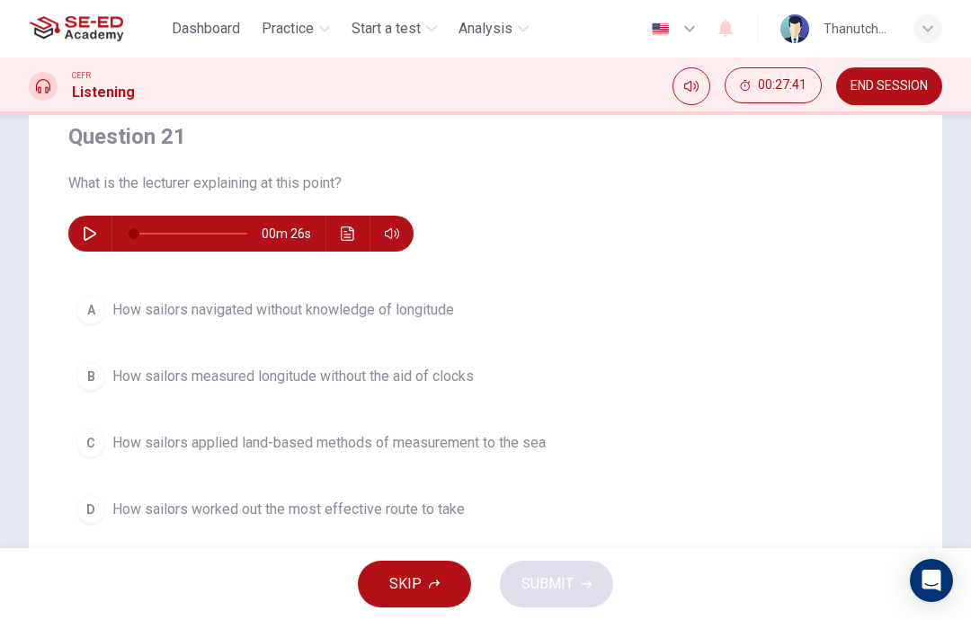
click at [81, 226] on button "button" at bounding box center [89, 234] width 29 height 36
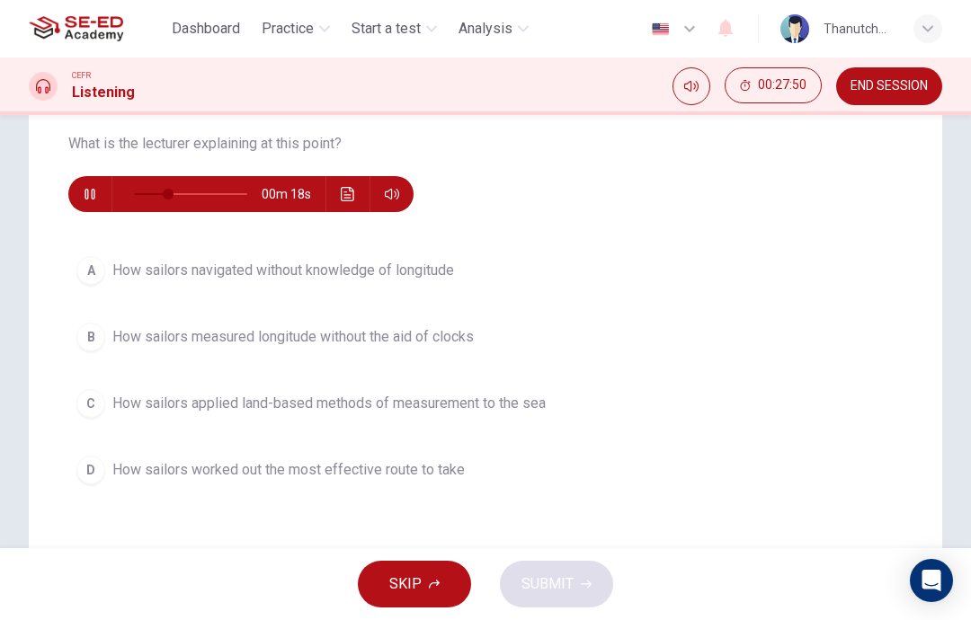
scroll to position [189, 0]
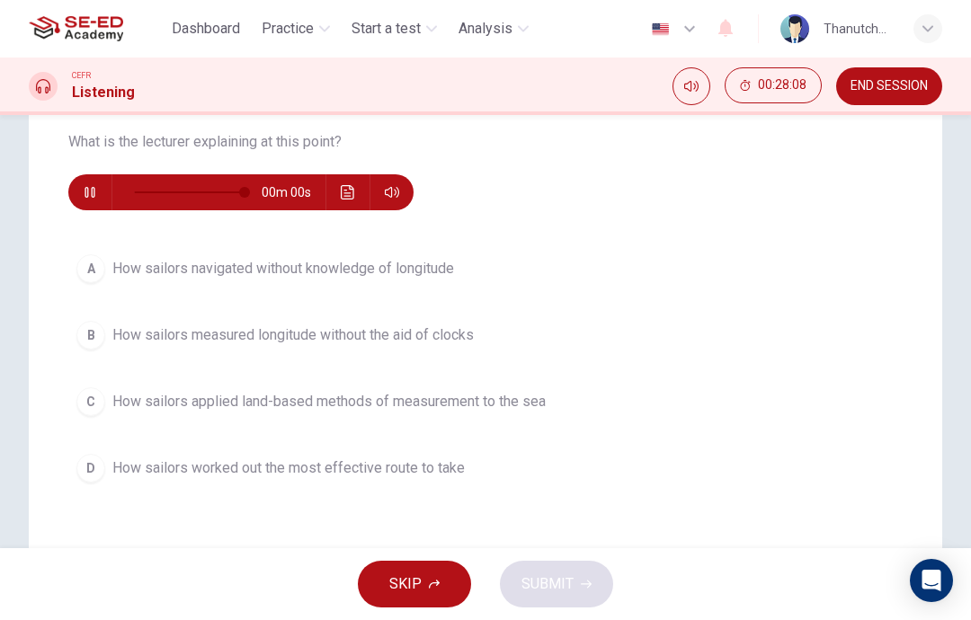
type input "0"
click at [89, 279] on div "A" at bounding box center [90, 268] width 29 height 29
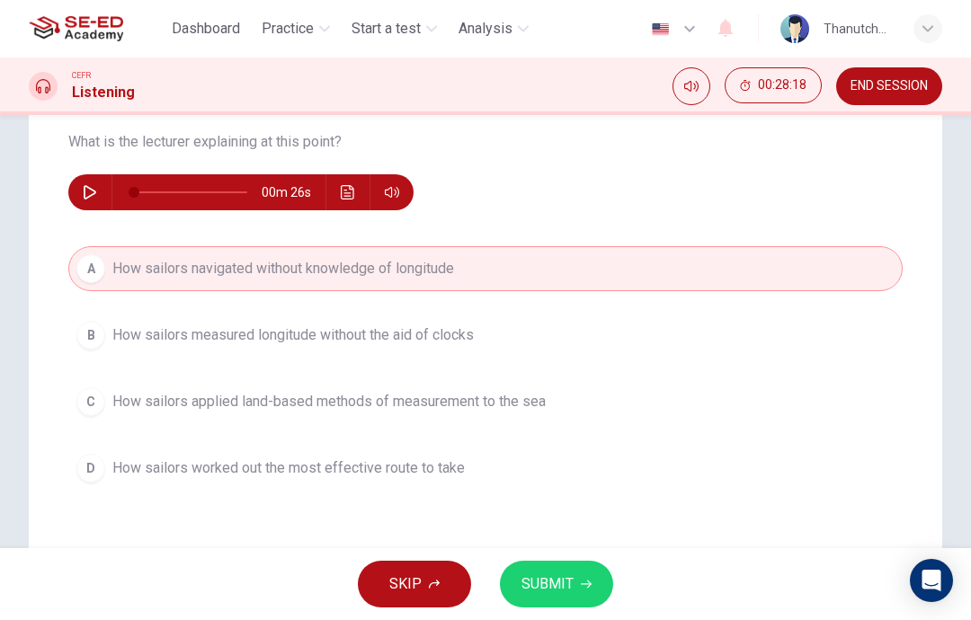
click at [75, 403] on button "C How sailors applied land-based methods of measurement to the sea" at bounding box center [485, 401] width 834 height 45
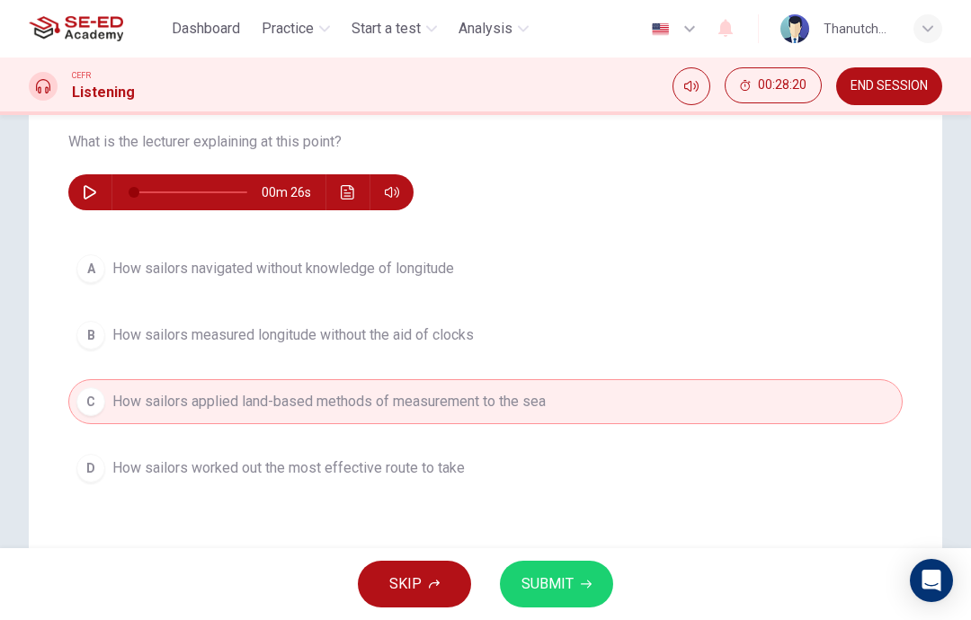
click at [572, 597] on button "SUBMIT" at bounding box center [556, 584] width 113 height 47
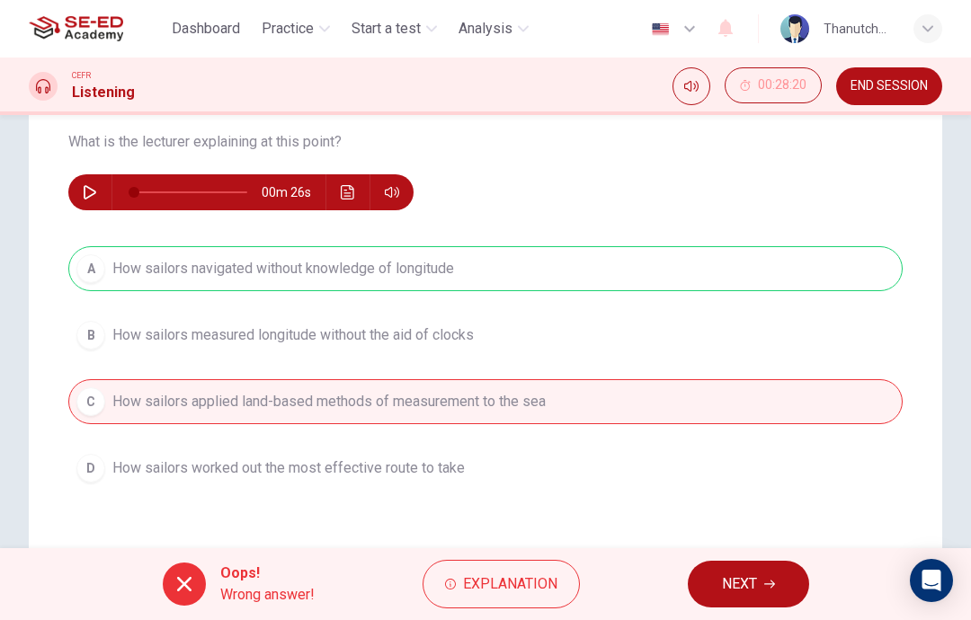
click at [727, 545] on div "Question 21 What is the lecturer explaining at this point? 00m 26s A How sailor…" at bounding box center [485, 323] width 913 height 722
click at [743, 573] on span "NEXT" at bounding box center [739, 584] width 35 height 25
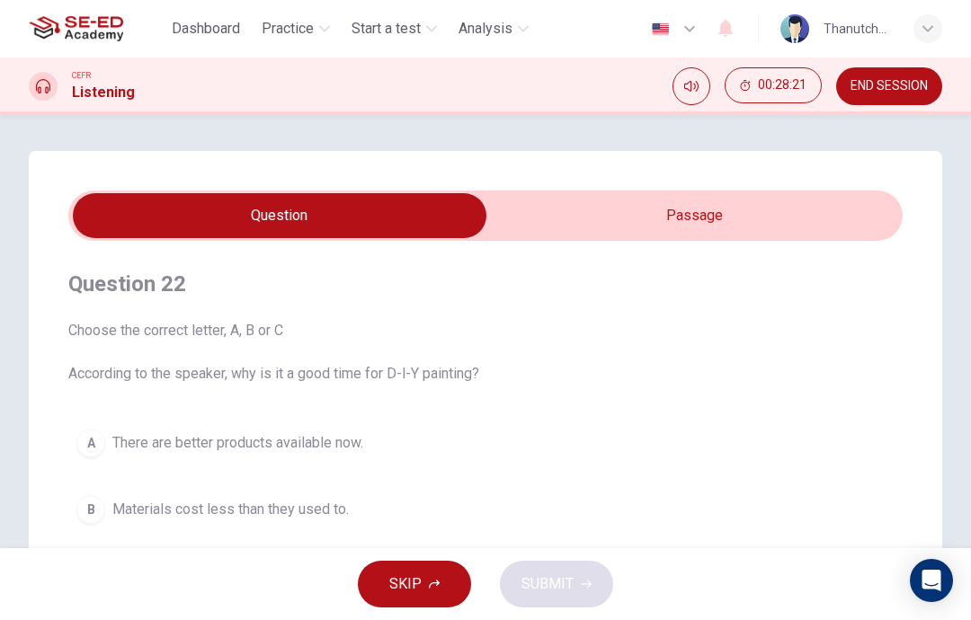
click at [554, 219] on input "checkbox" at bounding box center [279, 215] width 1251 height 45
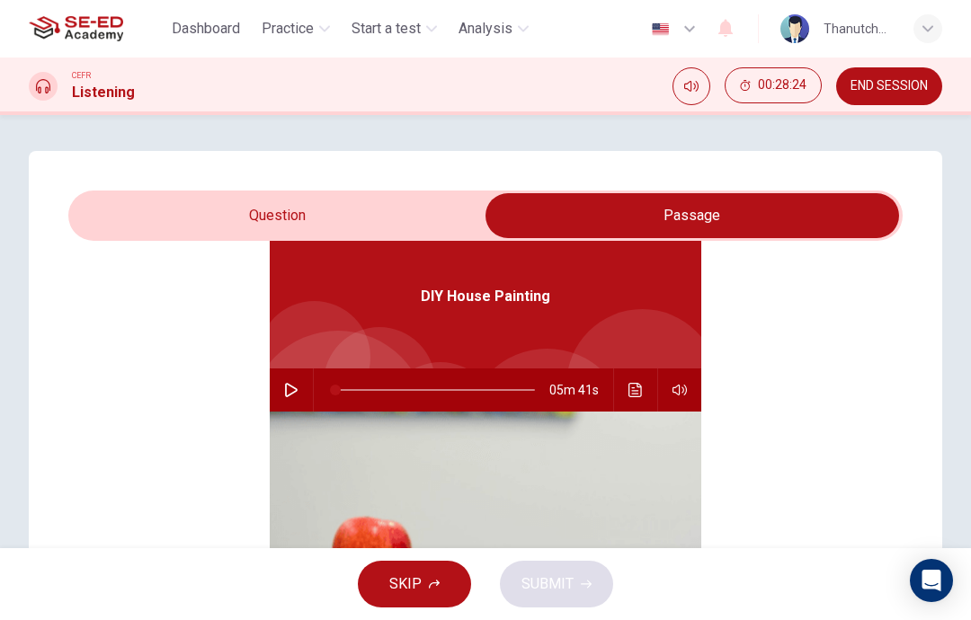
scroll to position [101, 0]
click at [235, 213] on input "checkbox" at bounding box center [691, 215] width 1251 height 45
checkbox input "false"
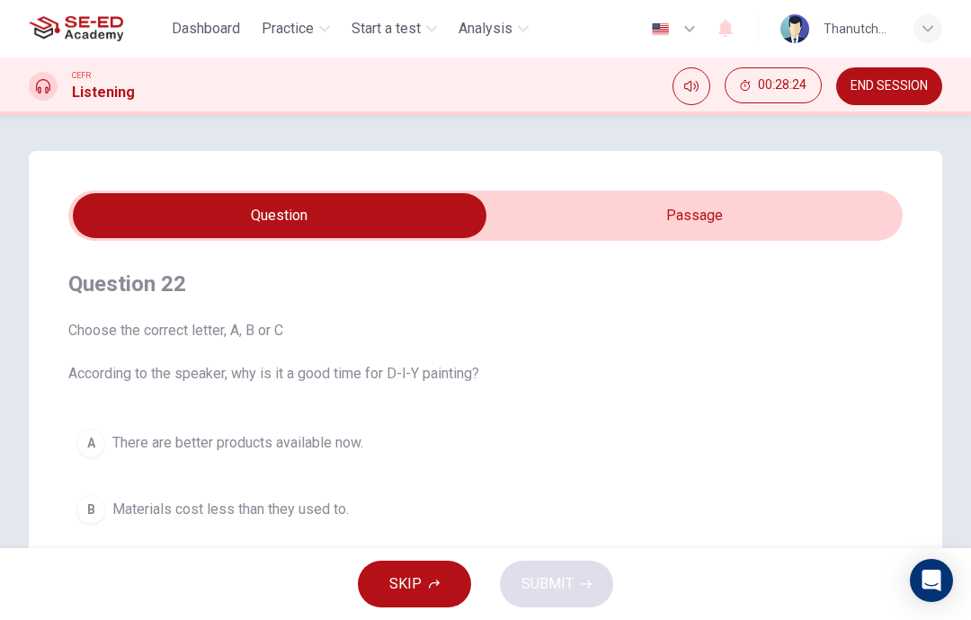
scroll to position [0, 0]
click at [885, 102] on button "END SESSION" at bounding box center [889, 86] width 106 height 38
click at [855, 88] on span "END SESSION" at bounding box center [888, 86] width 77 height 14
